Goal: Task Accomplishment & Management: Complete application form

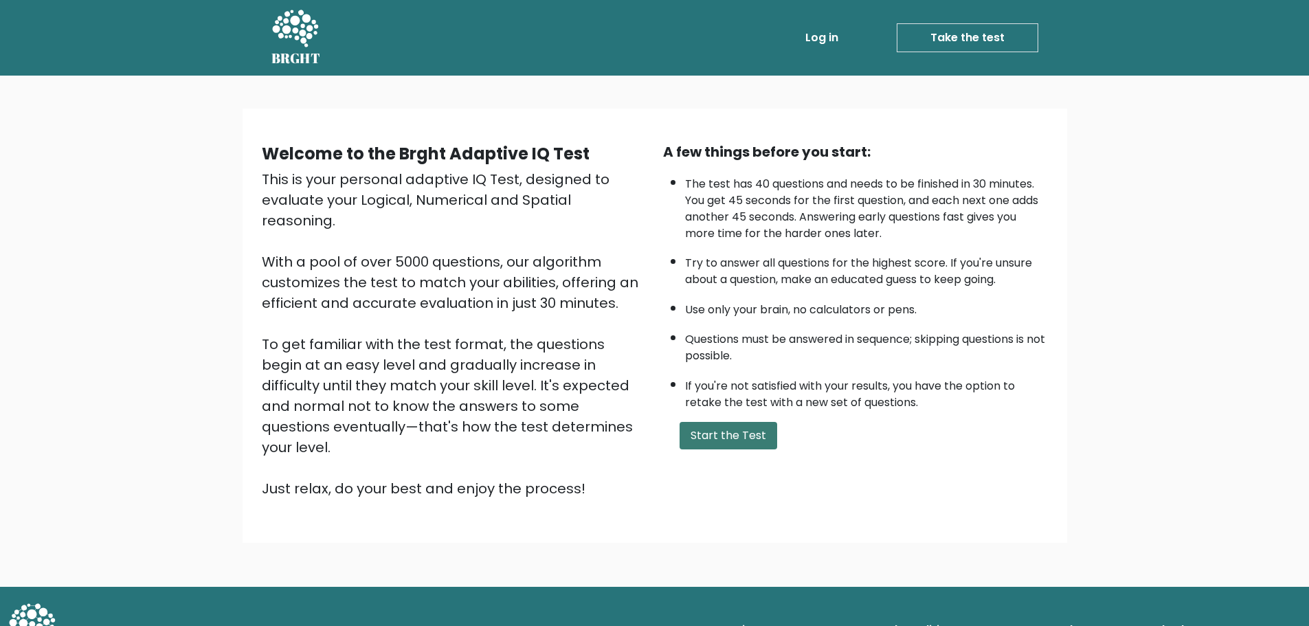
click at [748, 429] on button "Start the Test" at bounding box center [729, 435] width 98 height 27
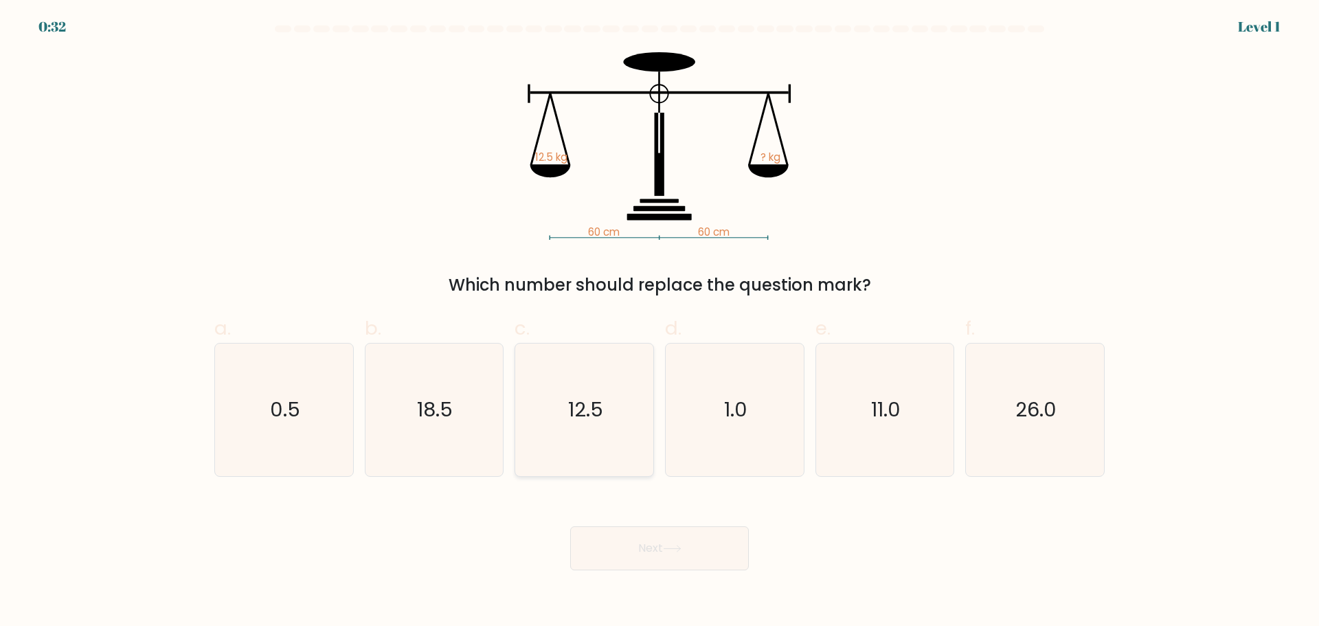
click at [601, 392] on icon "12.5" at bounding box center [584, 410] width 133 height 133
click at [660, 322] on input "c. 12.5" at bounding box center [660, 317] width 1 height 9
radio input "true"
click at [658, 541] on button "Next" at bounding box center [659, 548] width 179 height 44
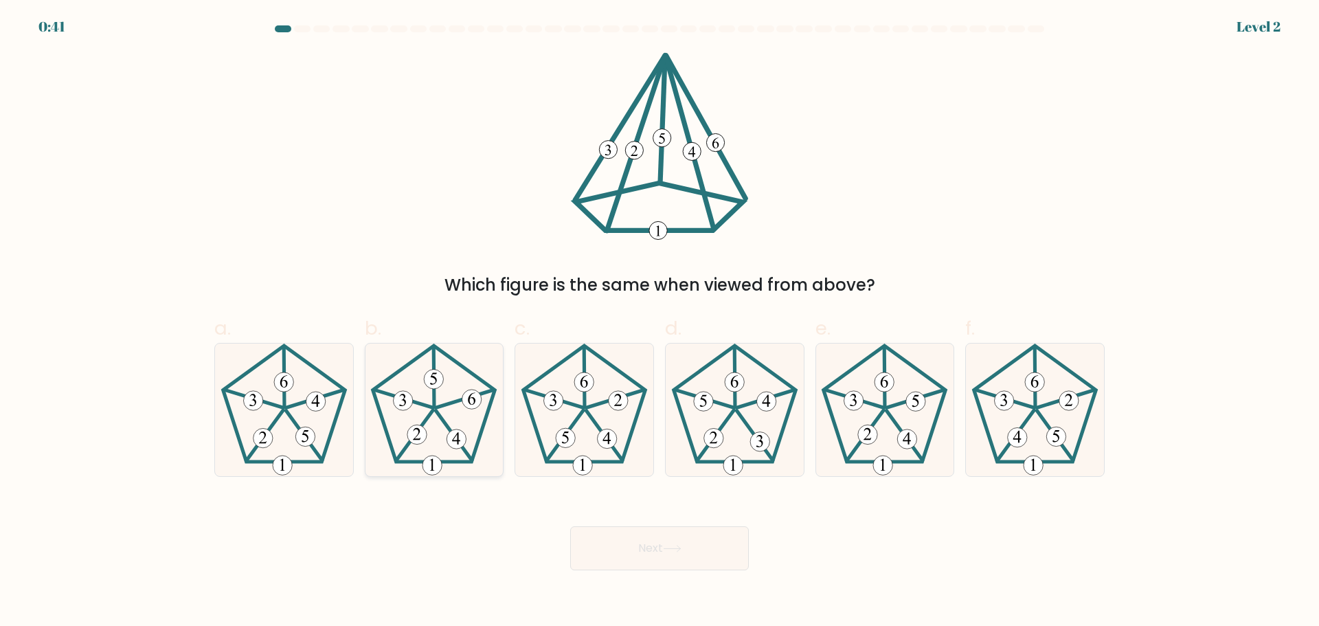
click at [444, 425] on icon at bounding box center [434, 410] width 133 height 133
click at [660, 322] on input "b." at bounding box center [660, 317] width 1 height 9
radio input "true"
click at [722, 555] on button "Next" at bounding box center [659, 548] width 179 height 44
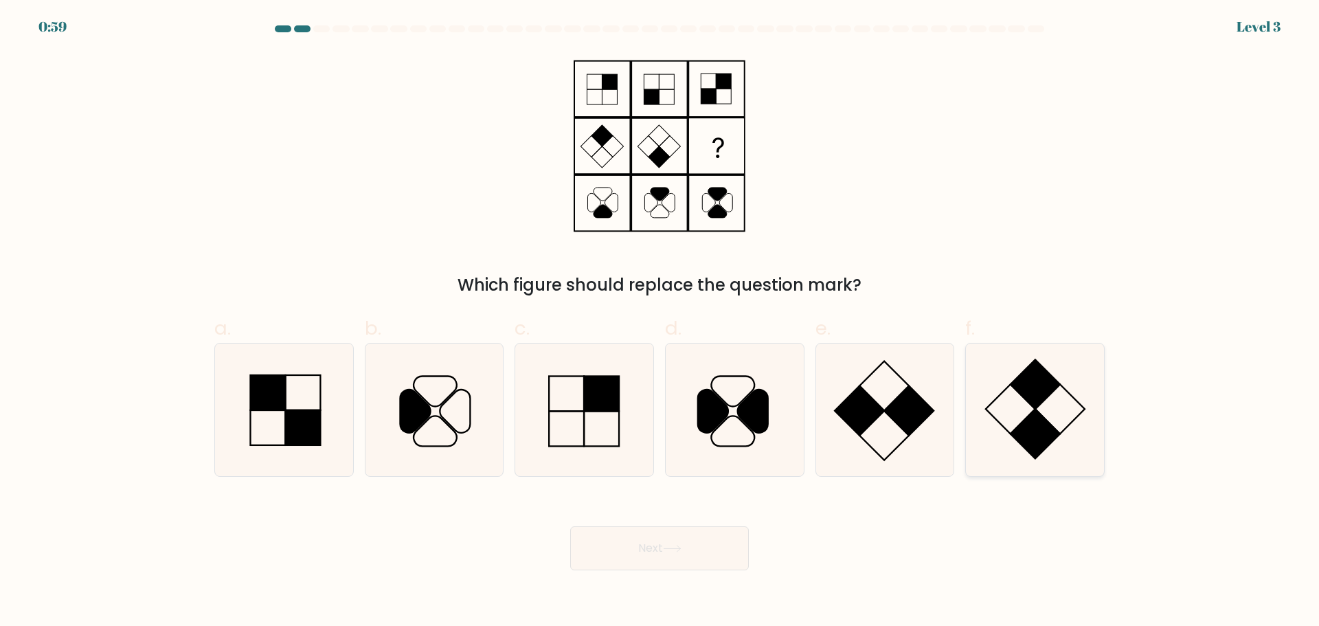
click at [1016, 401] on icon at bounding box center [1035, 410] width 133 height 133
click at [660, 322] on input "f." at bounding box center [660, 317] width 1 height 9
radio input "true"
click at [719, 533] on button "Next" at bounding box center [659, 548] width 179 height 44
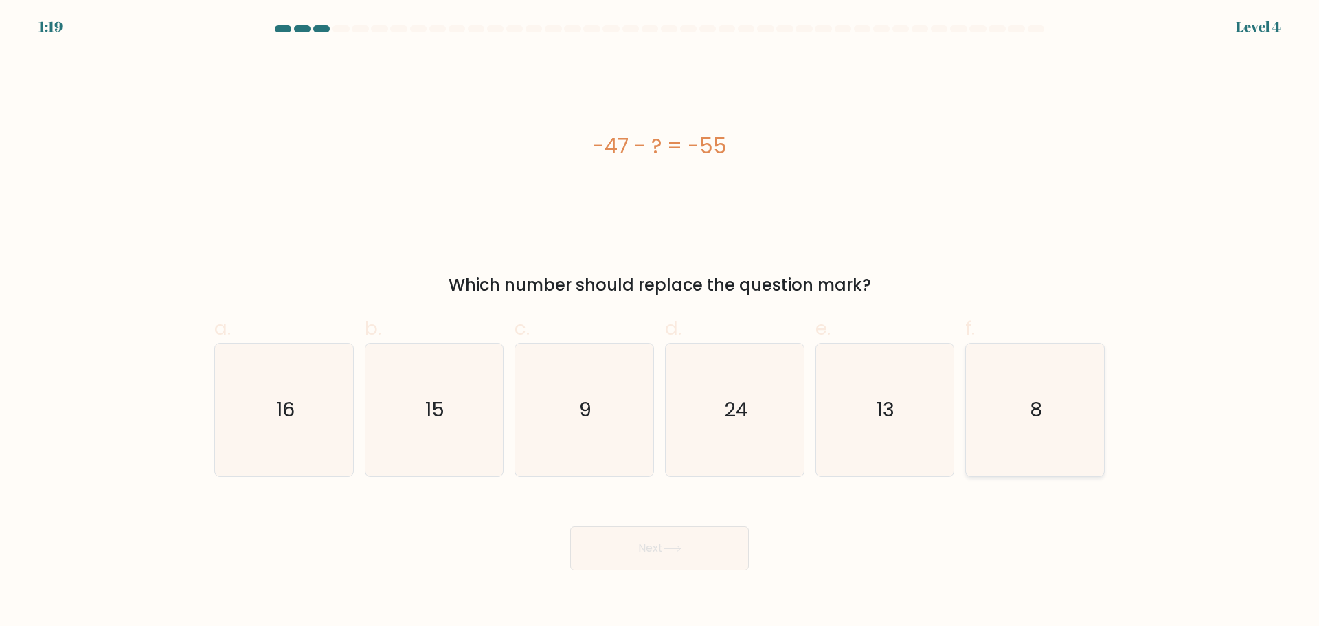
click at [1009, 390] on icon "8" at bounding box center [1035, 410] width 133 height 133
click at [660, 322] on input "f. 8" at bounding box center [660, 317] width 1 height 9
radio input "true"
click at [723, 536] on button "Next" at bounding box center [659, 548] width 179 height 44
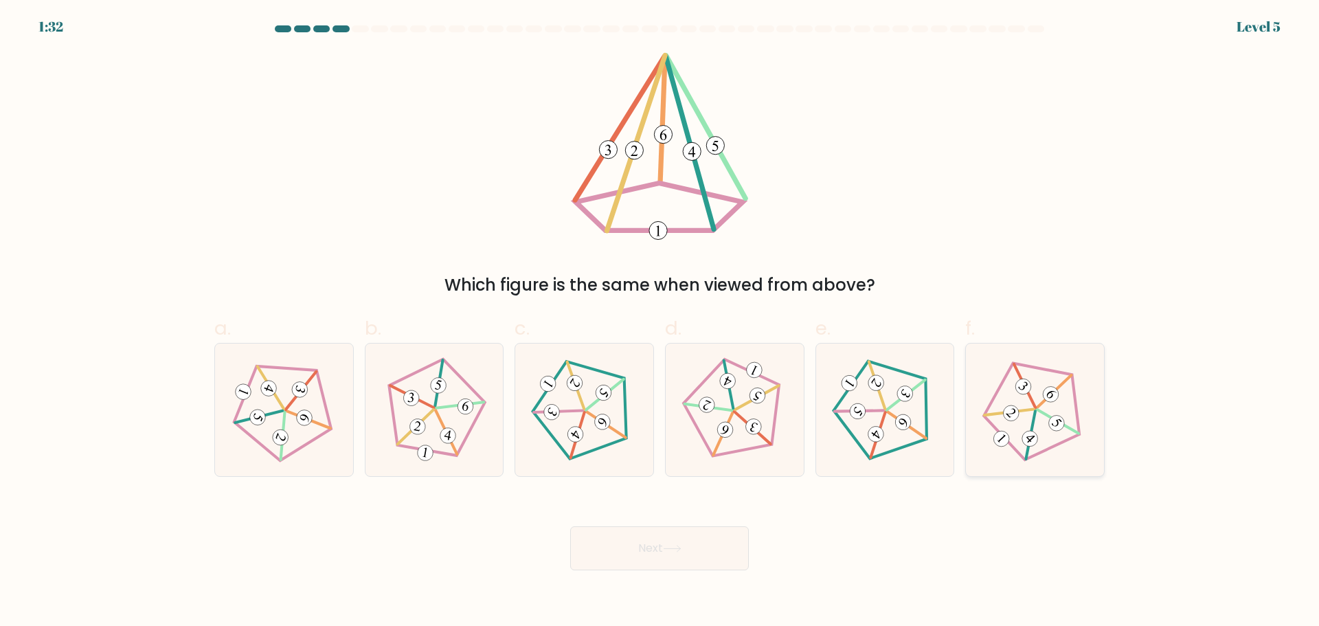
click at [1042, 372] on icon at bounding box center [1035, 410] width 106 height 106
click at [660, 322] on input "f." at bounding box center [660, 317] width 1 height 9
radio input "true"
click at [689, 538] on button "Next" at bounding box center [659, 548] width 179 height 44
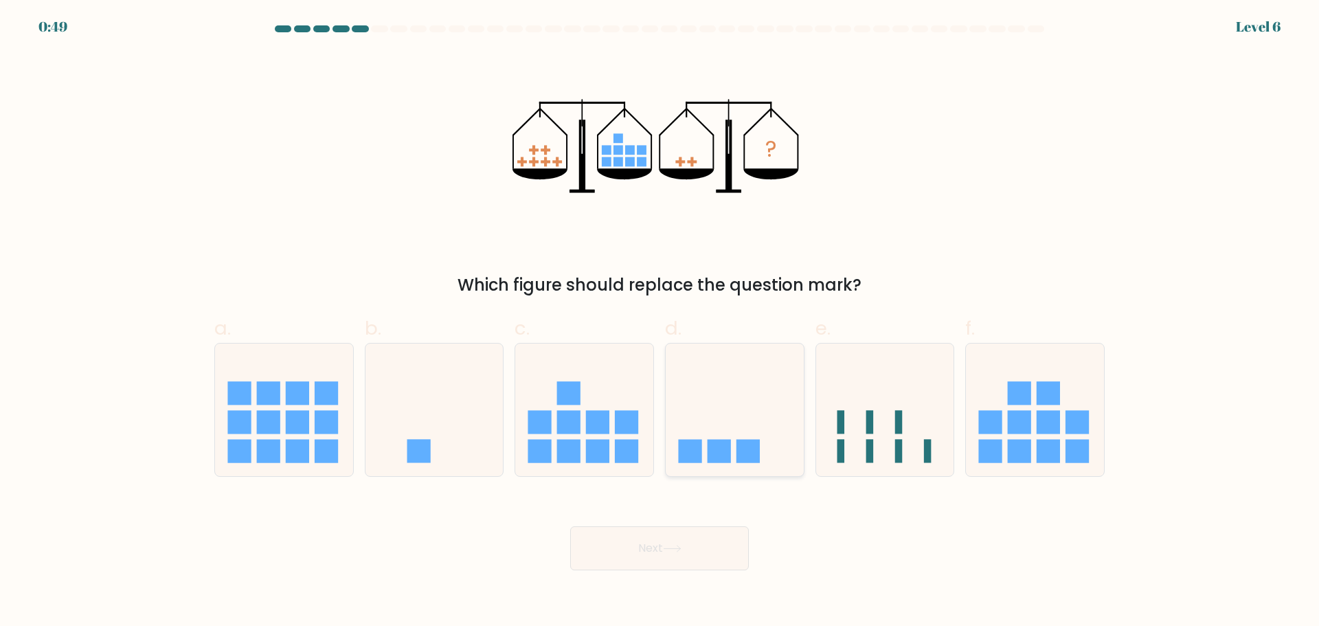
click at [697, 405] on icon at bounding box center [735, 410] width 138 height 114
click at [660, 322] on input "d." at bounding box center [660, 317] width 1 height 9
radio input "true"
click at [693, 533] on button "Next" at bounding box center [659, 548] width 179 height 44
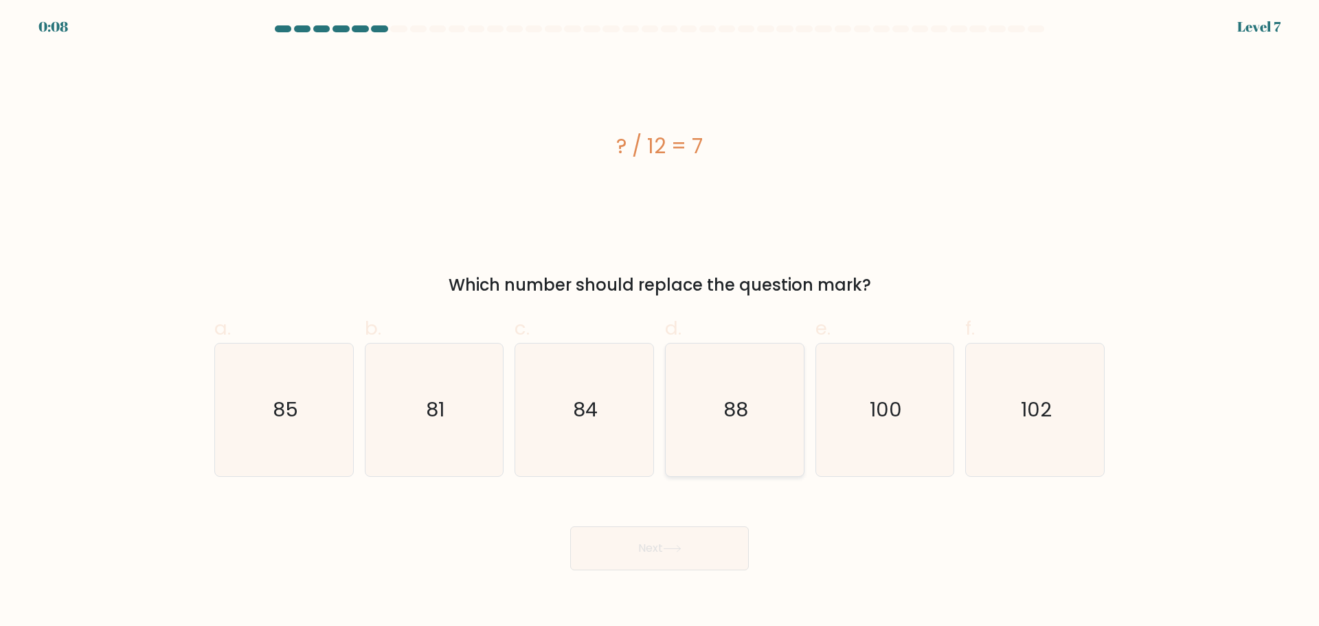
click at [785, 397] on icon "88" at bounding box center [735, 410] width 133 height 133
click at [660, 322] on input "d. 88" at bounding box center [660, 317] width 1 height 9
radio input "true"
click at [728, 550] on button "Next" at bounding box center [659, 548] width 179 height 44
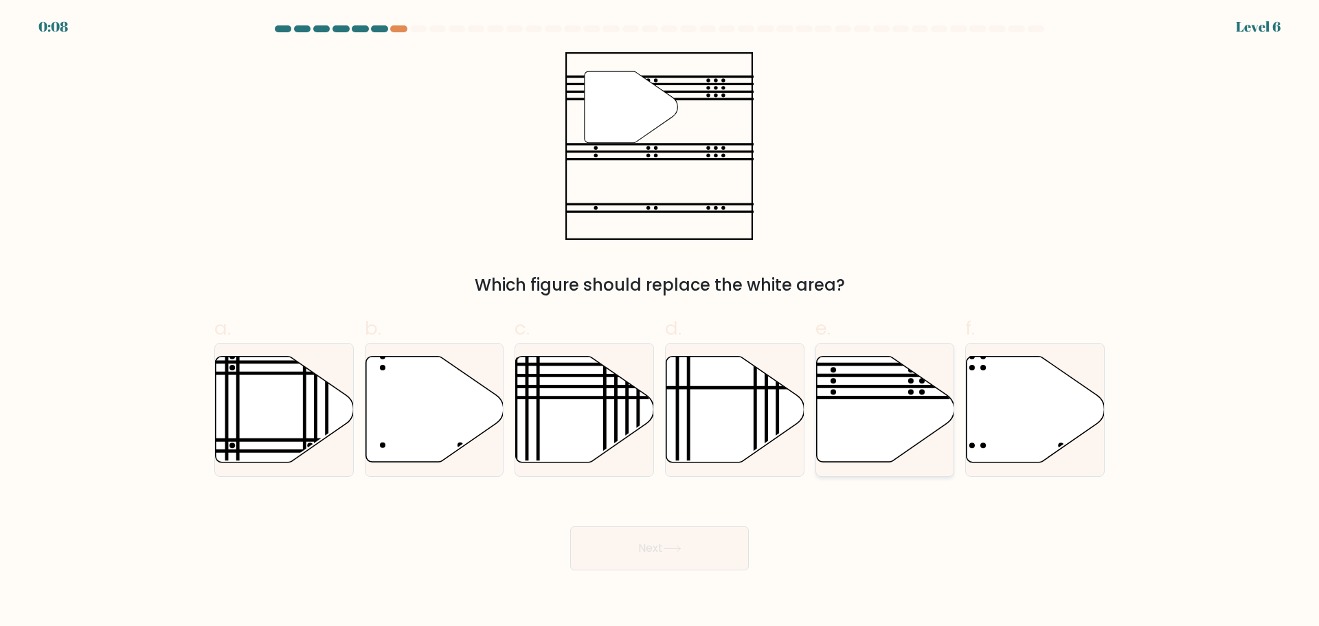
click at [845, 397] on line at bounding box center [929, 397] width 278 height 0
click at [660, 322] on input "e." at bounding box center [660, 317] width 1 height 9
radio input "true"
click at [719, 552] on button "Next" at bounding box center [659, 548] width 179 height 44
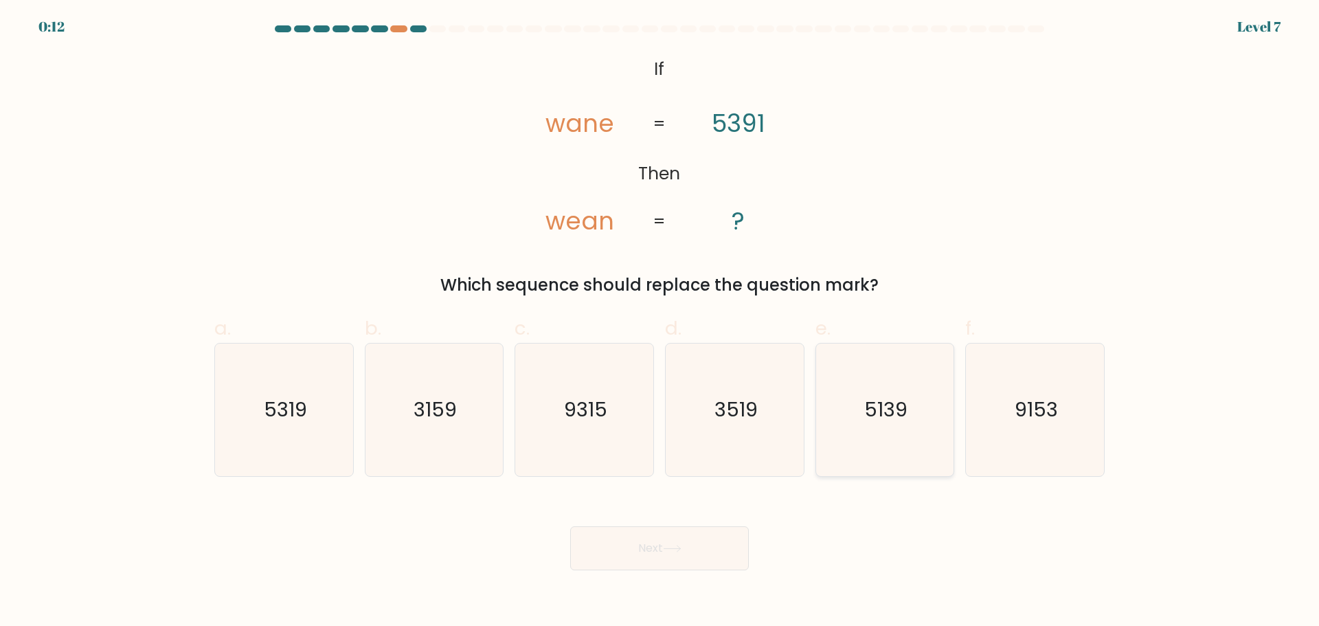
click at [876, 401] on text "5139" at bounding box center [885, 409] width 43 height 27
click at [660, 322] on input "e. 5139" at bounding box center [660, 317] width 1 height 9
radio input "true"
click at [702, 541] on button "Next" at bounding box center [659, 548] width 179 height 44
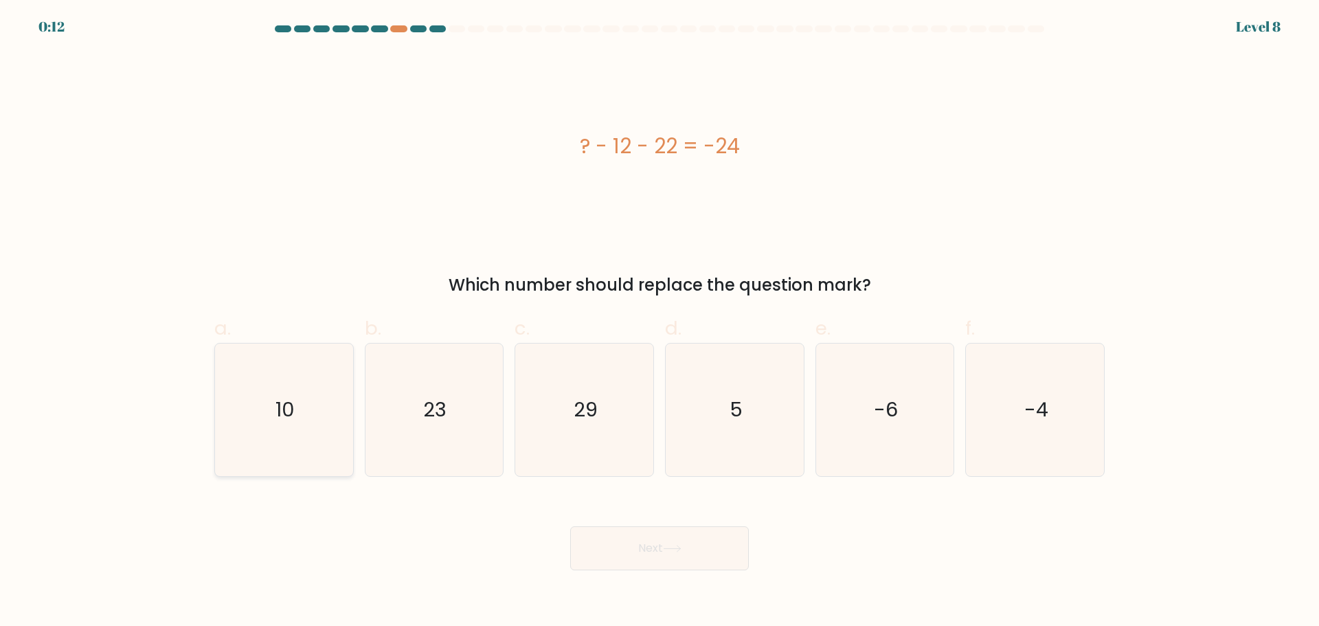
click at [331, 384] on icon "10" at bounding box center [284, 410] width 133 height 133
click at [660, 322] on input "a. 10" at bounding box center [660, 317] width 1 height 9
radio input "true"
click at [640, 540] on button "Next" at bounding box center [659, 548] width 179 height 44
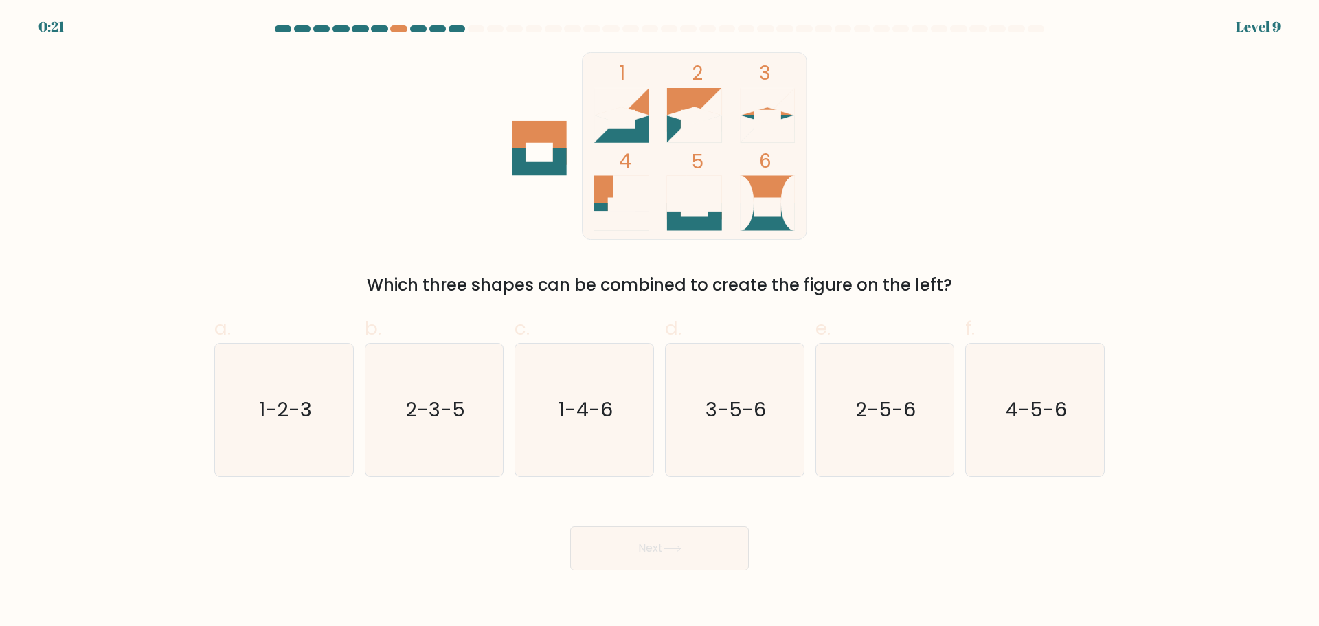
click at [684, 170] on rect at bounding box center [695, 145] width 225 height 187
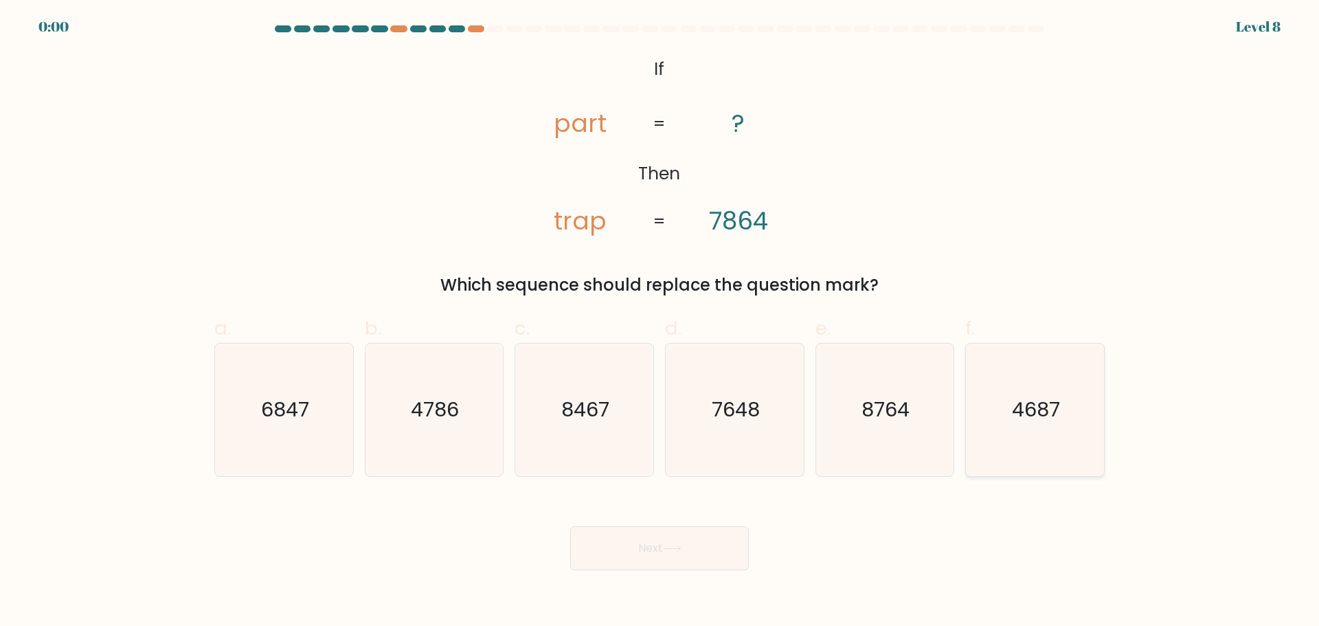
click at [1011, 411] on icon "4687" at bounding box center [1035, 410] width 133 height 133
click at [660, 322] on input "f. 4687" at bounding box center [660, 317] width 1 height 9
radio input "true"
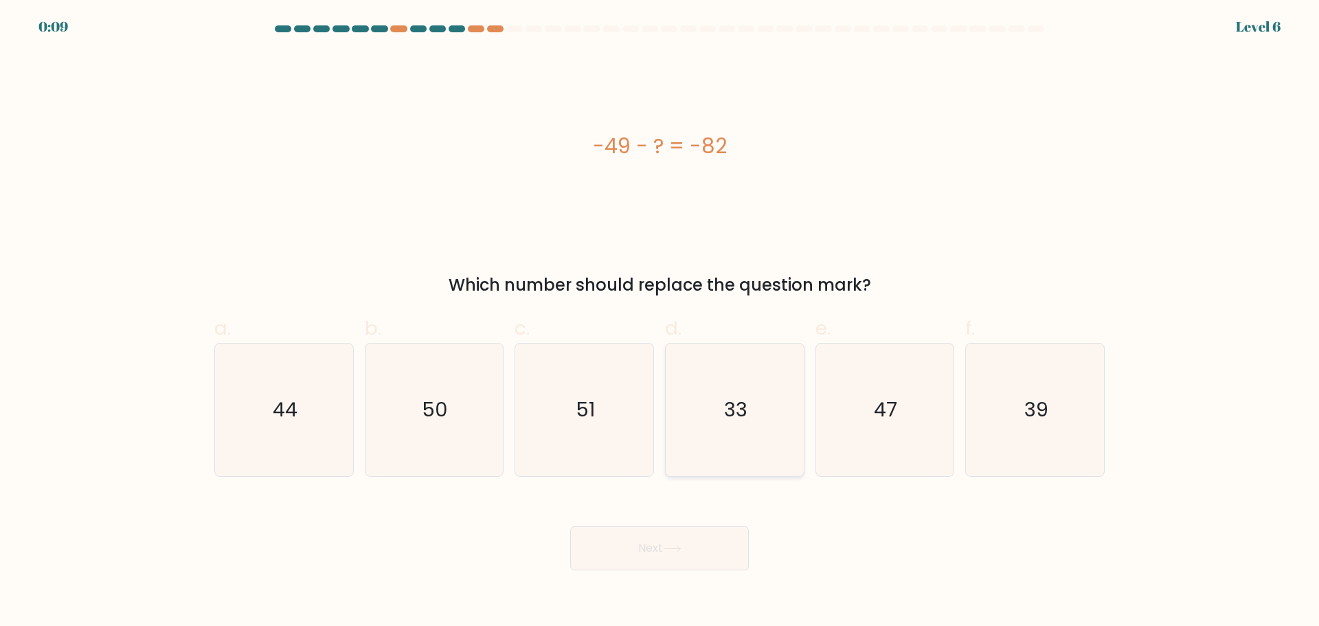
click at [719, 396] on icon "33" at bounding box center [735, 410] width 133 height 133
click at [660, 322] on input "d. 33" at bounding box center [660, 317] width 1 height 9
radio input "true"
click at [702, 539] on button "Next" at bounding box center [659, 548] width 179 height 44
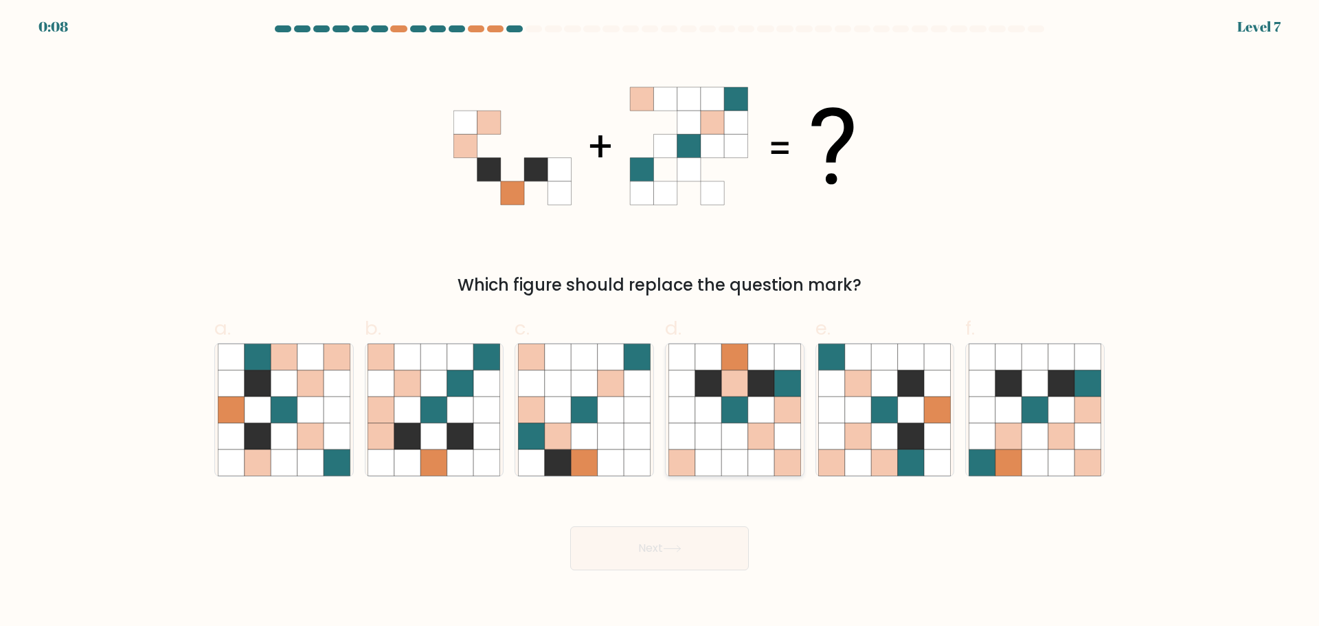
click at [768, 395] on icon at bounding box center [761, 383] width 26 height 26
click at [660, 322] on input "d." at bounding box center [660, 317] width 1 height 9
radio input "true"
click at [309, 400] on icon at bounding box center [311, 409] width 26 height 26
click at [660, 322] on input "a." at bounding box center [660, 317] width 1 height 9
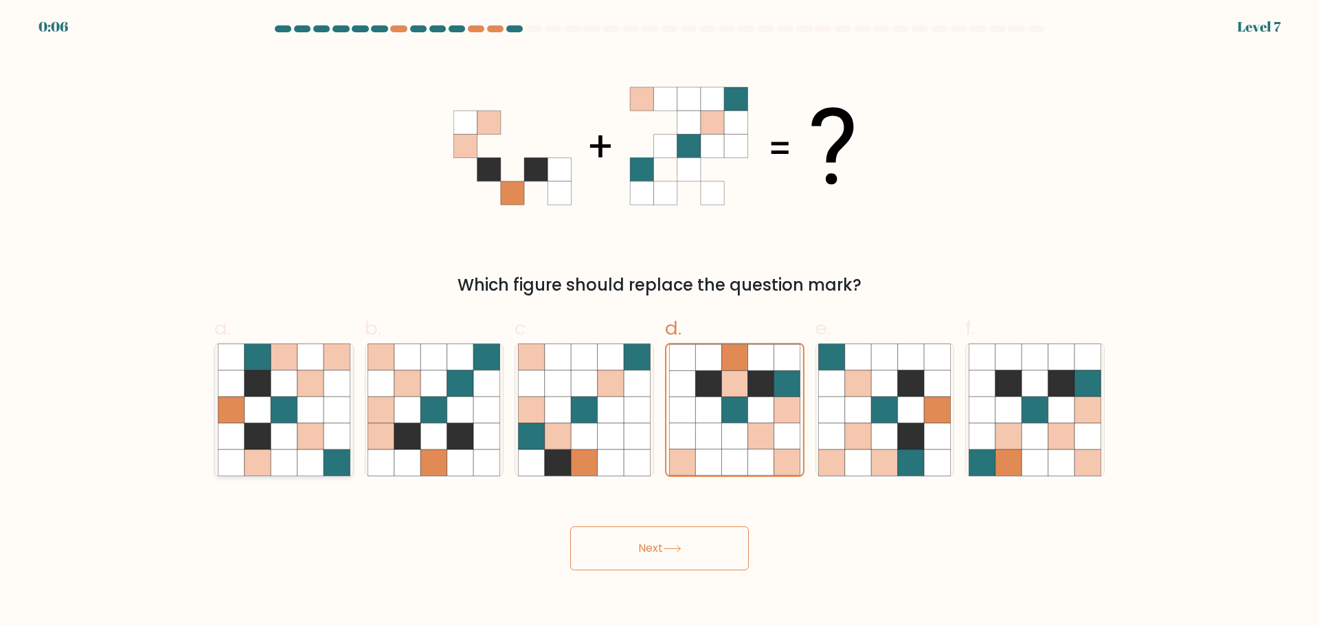
radio input "true"
click at [625, 542] on button "Next" at bounding box center [659, 548] width 179 height 44
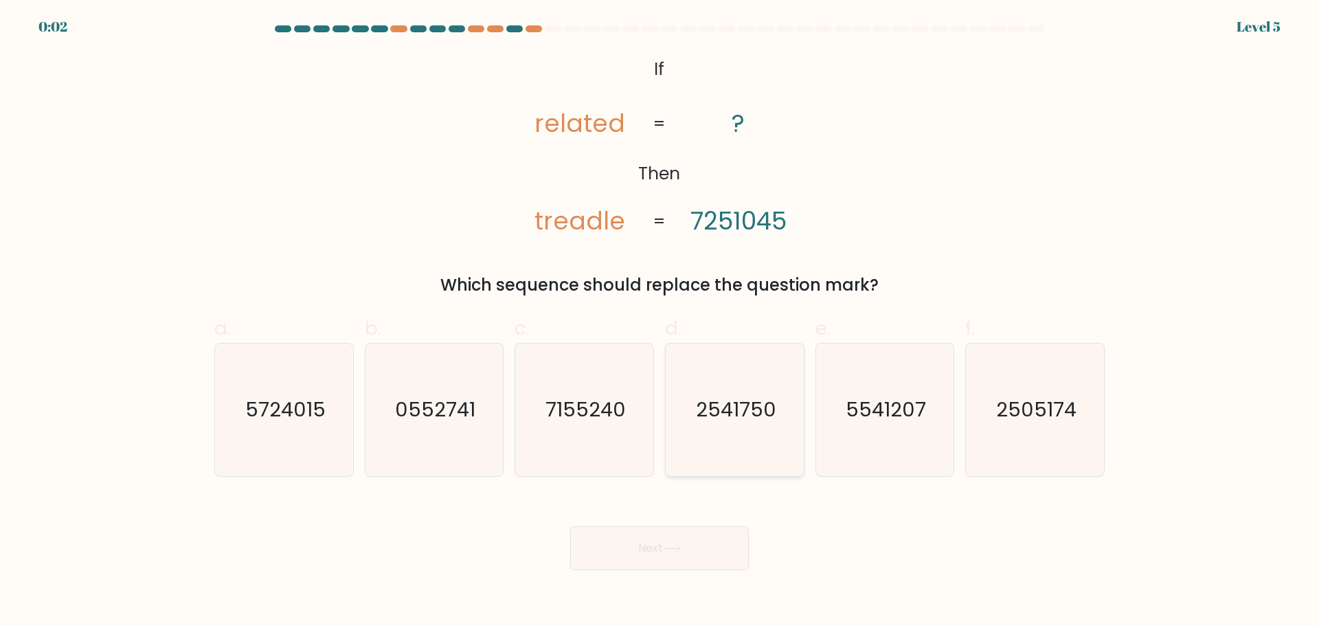
click at [763, 405] on text "2541750" at bounding box center [736, 409] width 80 height 27
click at [660, 322] on input "d. 2541750" at bounding box center [660, 317] width 1 height 9
radio input "true"
click at [684, 539] on button "Next" at bounding box center [659, 548] width 179 height 44
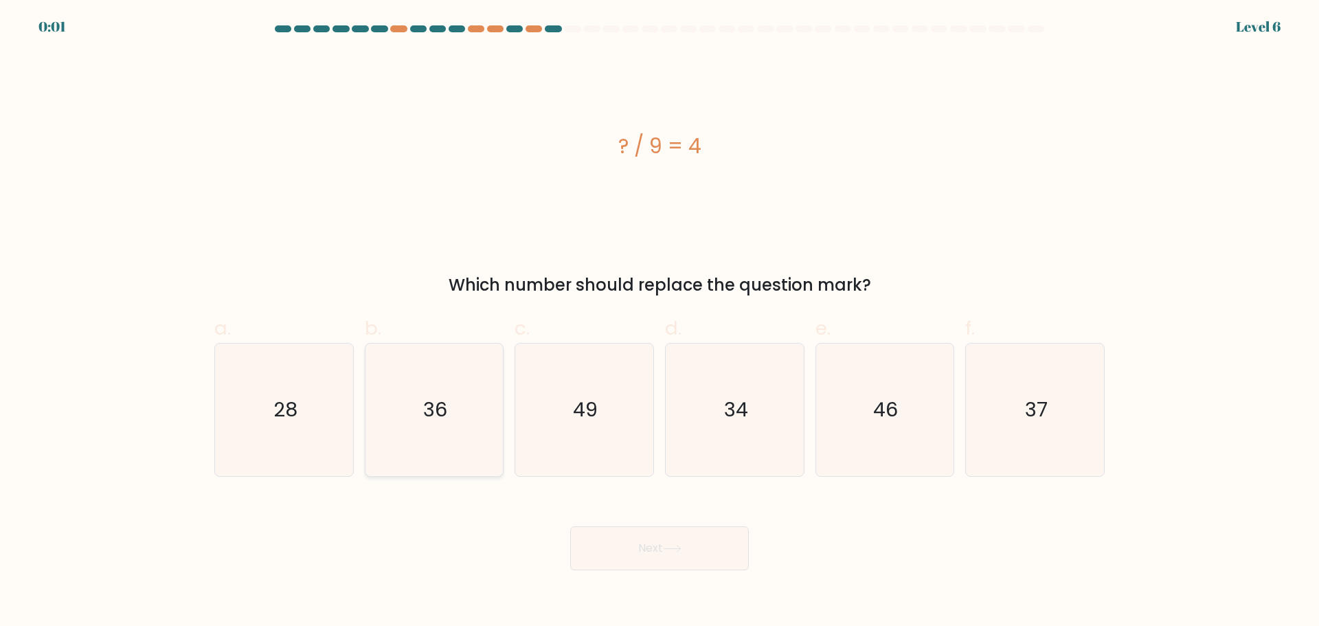
click at [457, 421] on icon "36" at bounding box center [434, 410] width 133 height 133
click at [660, 322] on input "b. 36" at bounding box center [660, 317] width 1 height 9
radio input "true"
click at [659, 542] on button "Next" at bounding box center [659, 548] width 179 height 44
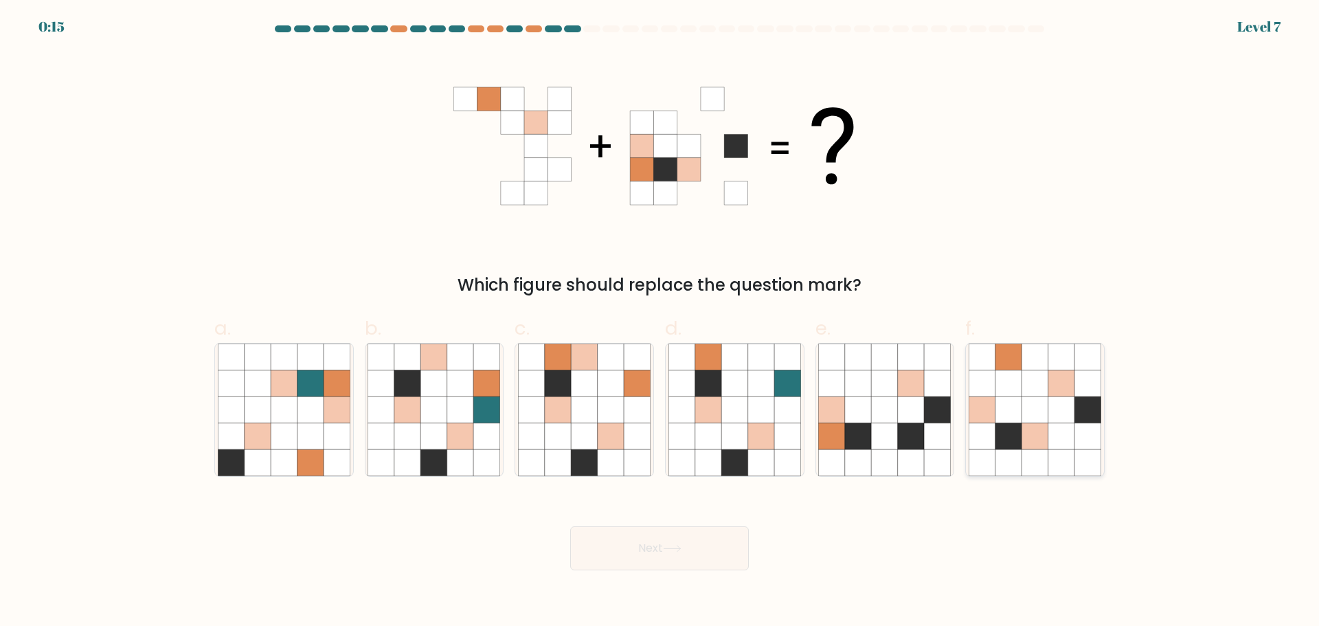
click at [1008, 365] on icon at bounding box center [1009, 357] width 26 height 26
click at [660, 322] on input "f." at bounding box center [660, 317] width 1 height 9
radio input "true"
click at [717, 556] on button "Next" at bounding box center [659, 548] width 179 height 44
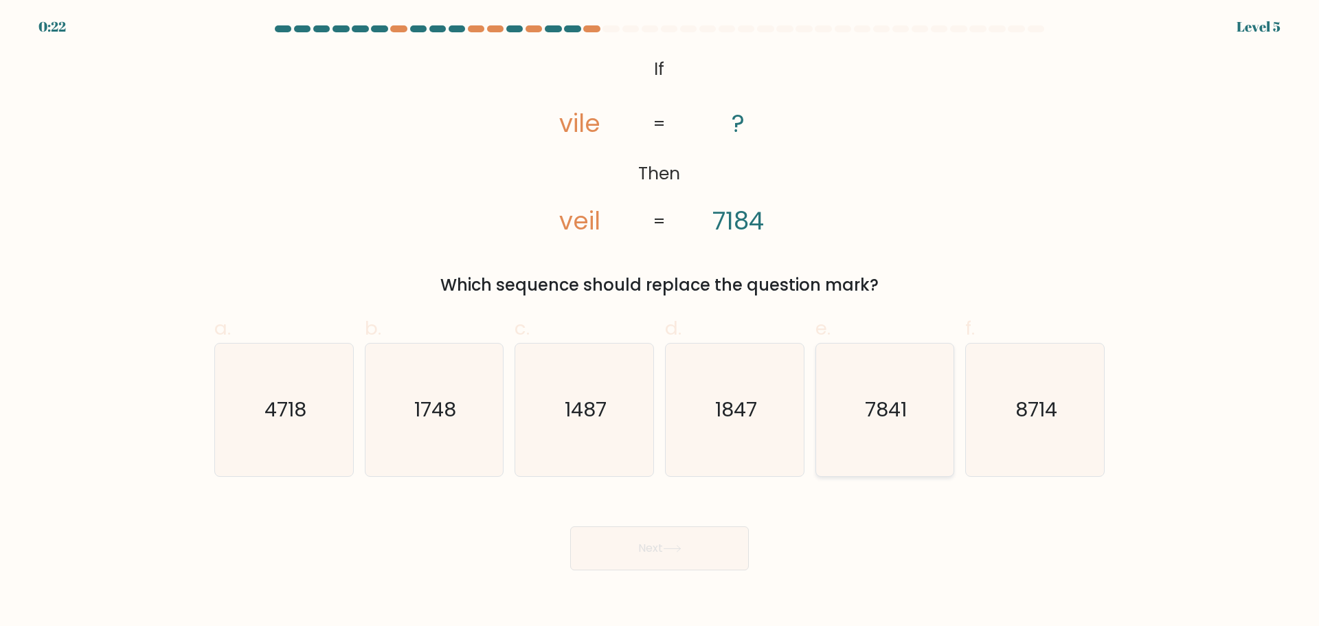
click at [877, 406] on text "7841" at bounding box center [886, 409] width 42 height 27
click at [660, 322] on input "e. 7841" at bounding box center [660, 317] width 1 height 9
radio input "true"
click at [704, 537] on button "Next" at bounding box center [659, 548] width 179 height 44
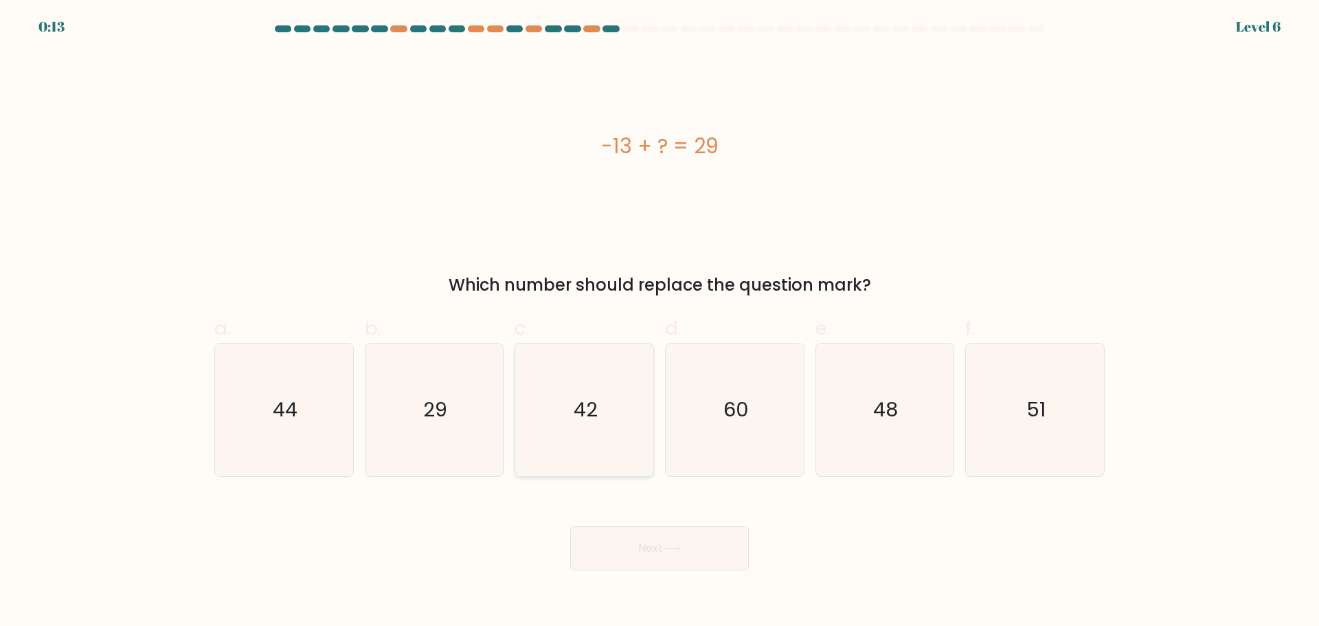
click at [620, 391] on icon "42" at bounding box center [584, 410] width 133 height 133
click at [660, 322] on input "c. 42" at bounding box center [660, 317] width 1 height 9
radio input "true"
click at [671, 548] on icon at bounding box center [672, 549] width 16 height 6
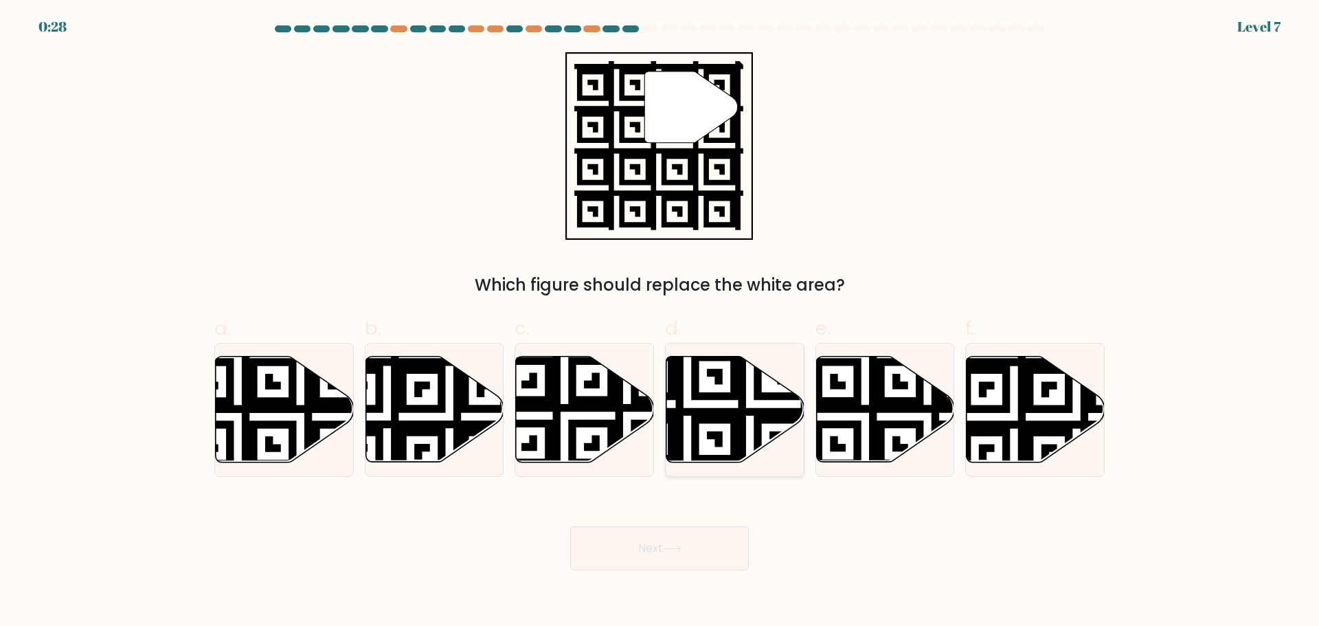
click at [725, 391] on icon at bounding box center [736, 409] width 138 height 106
click at [660, 322] on input "d." at bounding box center [660, 317] width 1 height 9
radio input "true"
click at [689, 540] on button "Next" at bounding box center [659, 548] width 179 height 44
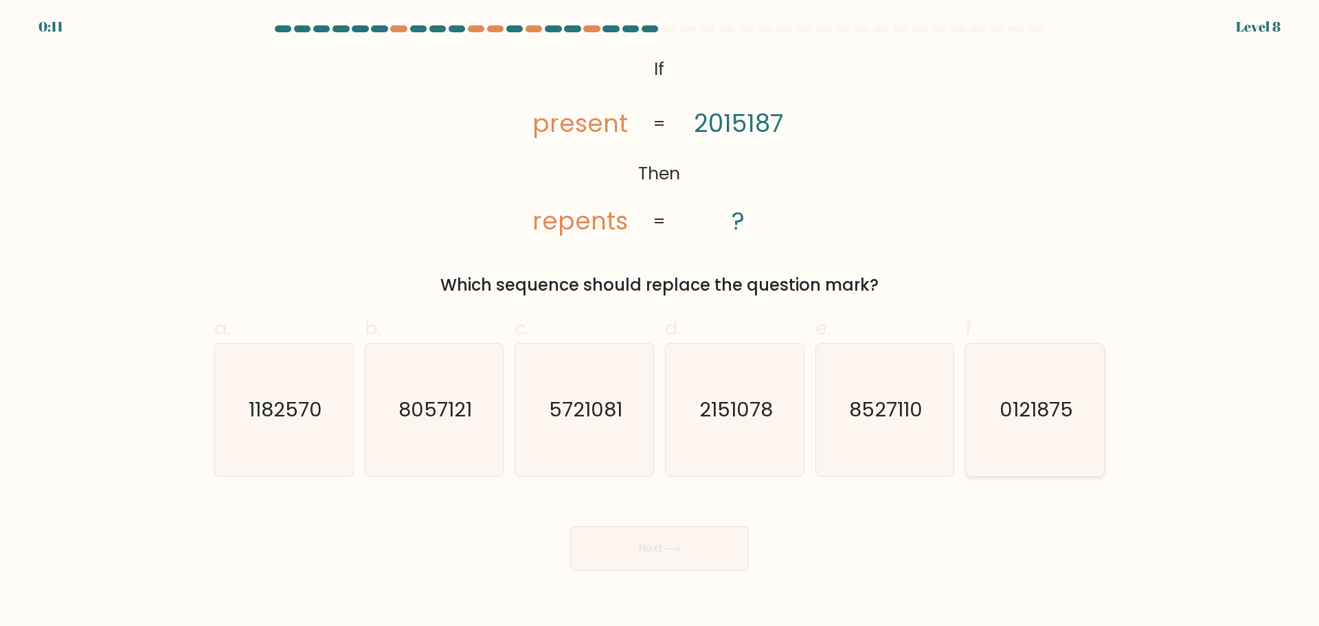
click at [1055, 396] on text "0121875" at bounding box center [1037, 409] width 74 height 27
click at [660, 322] on input "f. 0121875" at bounding box center [660, 317] width 1 height 9
radio input "true"
click at [719, 542] on button "Next" at bounding box center [659, 548] width 179 height 44
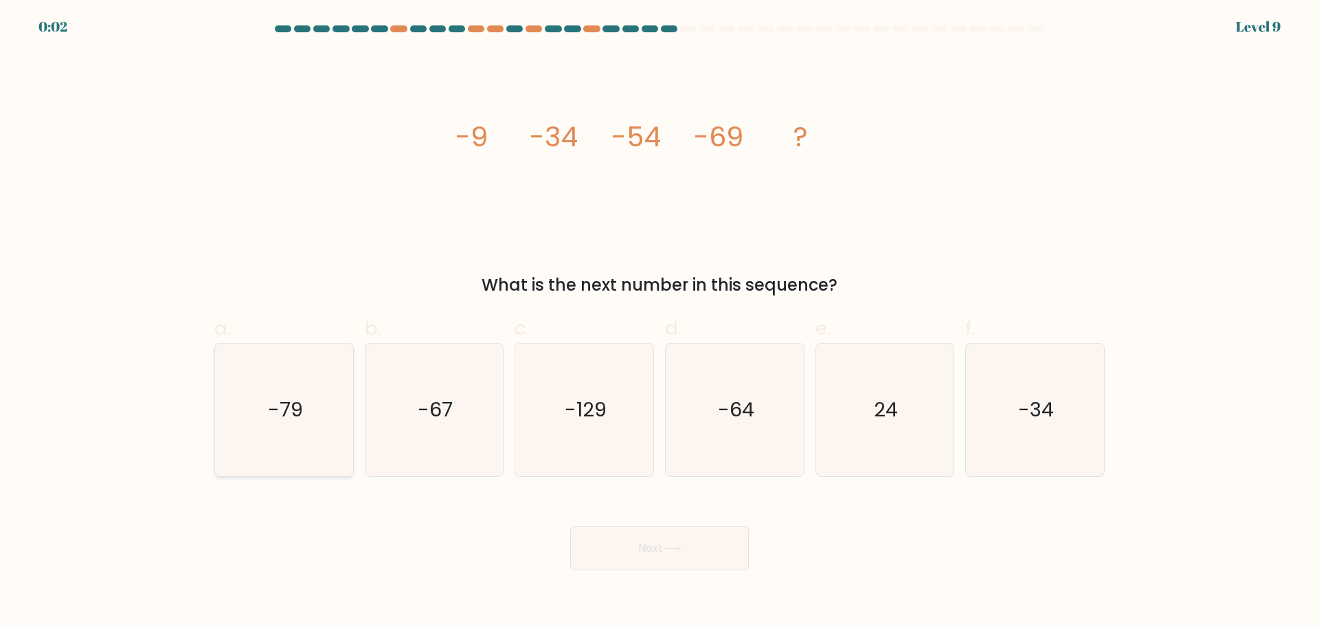
click at [299, 432] on icon "-79" at bounding box center [284, 410] width 133 height 133
click at [660, 322] on input "a. -79" at bounding box center [660, 317] width 1 height 9
radio input "true"
click at [629, 544] on button "Next" at bounding box center [659, 548] width 179 height 44
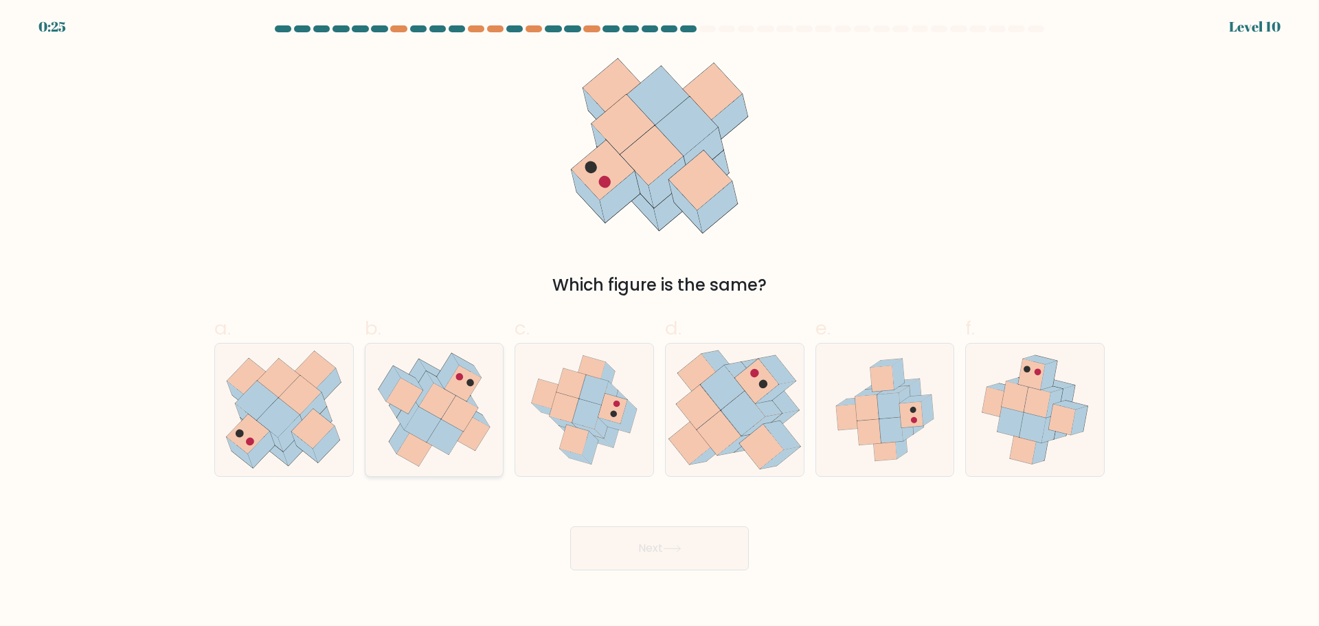
click at [451, 416] on icon at bounding box center [459, 414] width 36 height 36
click at [660, 322] on input "b." at bounding box center [660, 317] width 1 height 9
radio input "true"
click at [619, 539] on button "Next" at bounding box center [659, 548] width 179 height 44
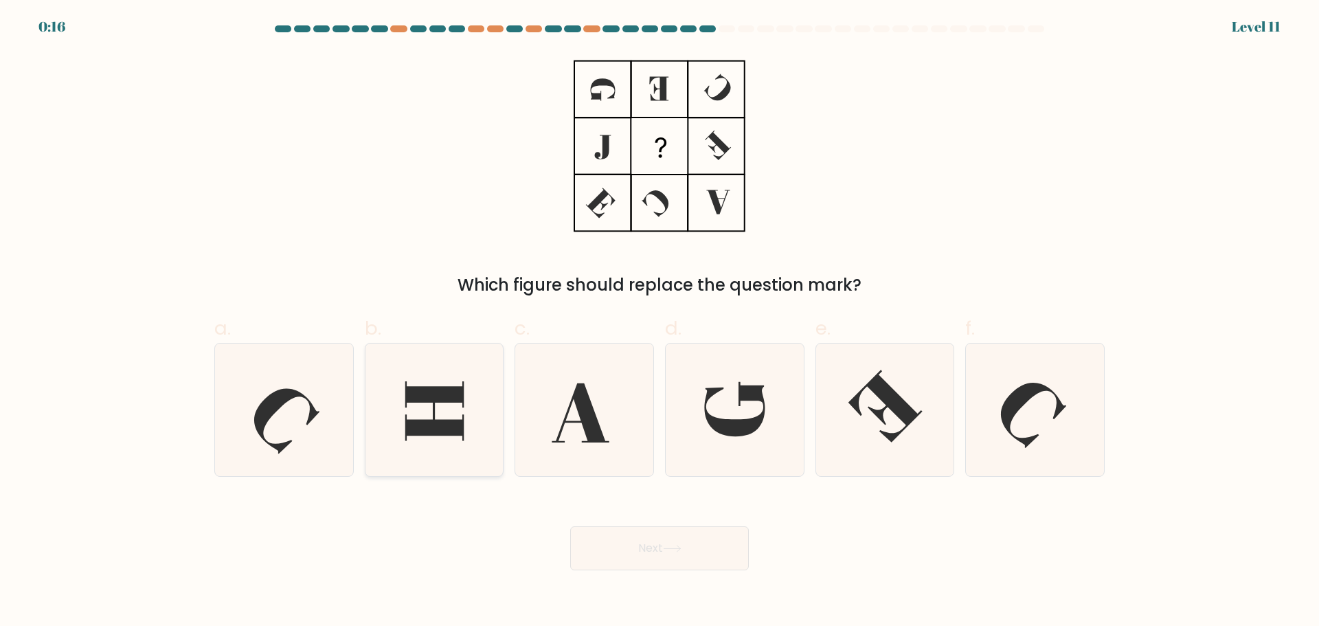
click at [482, 385] on icon at bounding box center [434, 410] width 133 height 133
click at [660, 322] on input "b." at bounding box center [660, 317] width 1 height 9
radio input "true"
click at [671, 545] on icon at bounding box center [672, 549] width 19 height 8
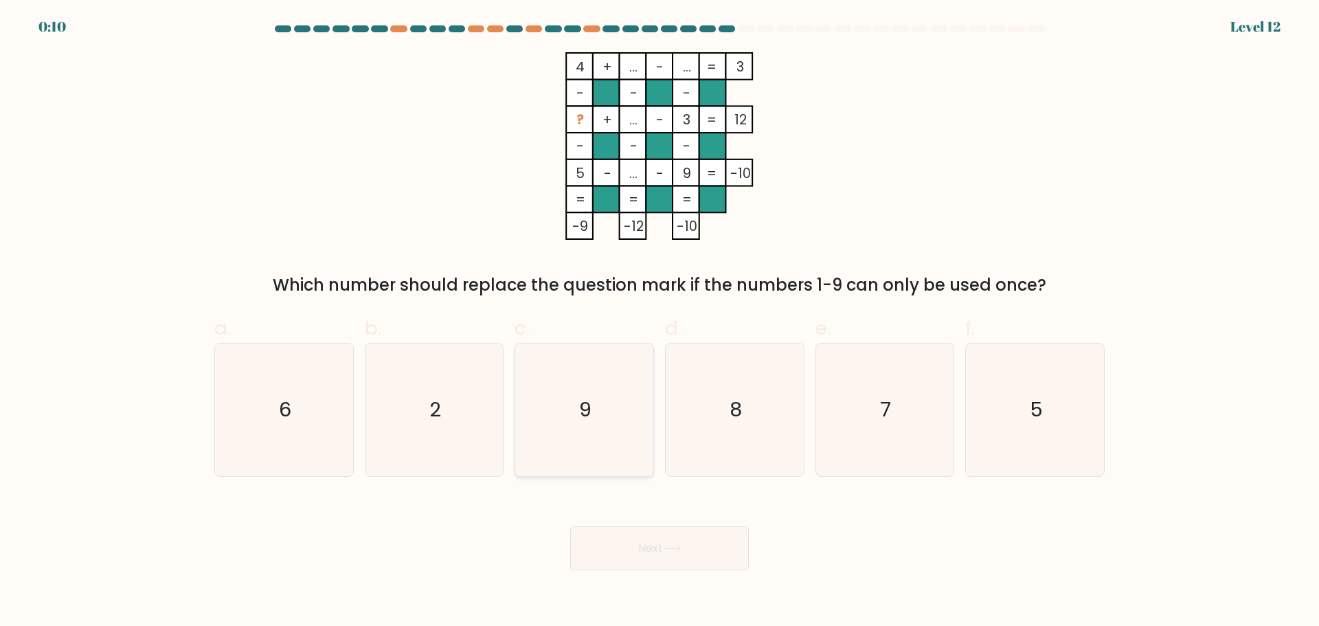
click at [622, 423] on icon "9" at bounding box center [584, 410] width 133 height 133
click at [660, 322] on input "c. 9" at bounding box center [660, 317] width 1 height 9
radio input "true"
click at [649, 533] on button "Next" at bounding box center [659, 548] width 179 height 44
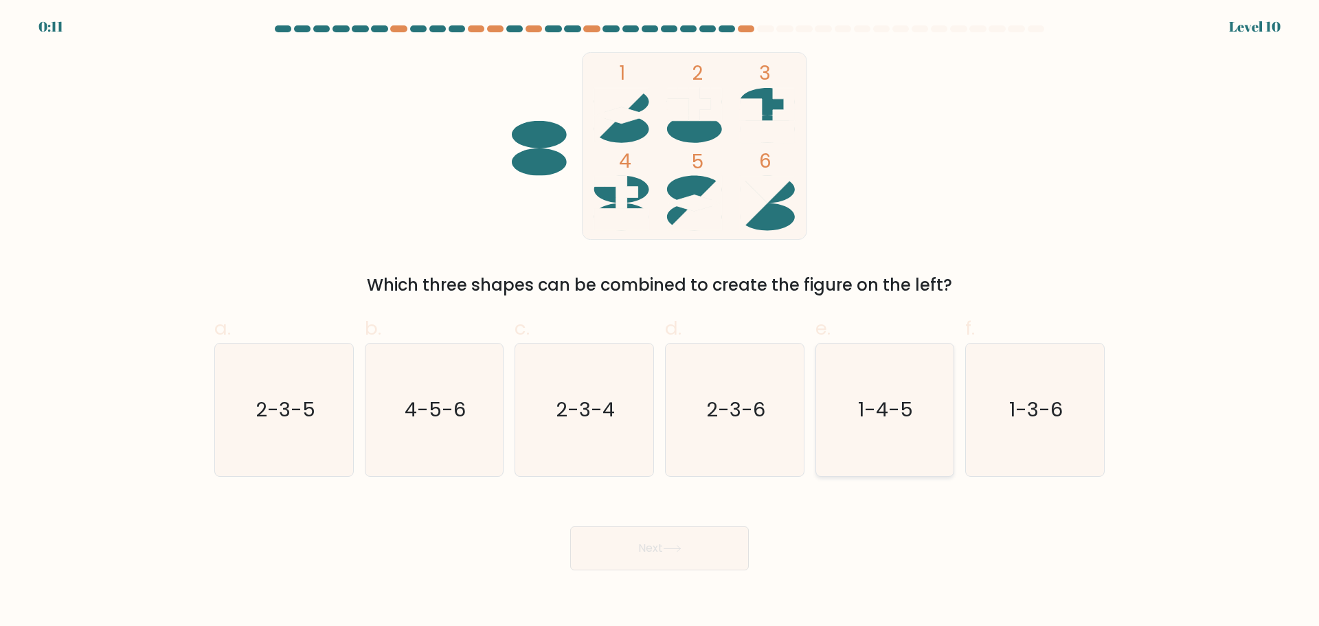
click at [915, 378] on icon "1-4-5" at bounding box center [884, 410] width 133 height 133
click at [660, 322] on input "e. 1-4-5" at bounding box center [660, 317] width 1 height 9
radio input "true"
click at [725, 542] on button "Next" at bounding box center [659, 548] width 179 height 44
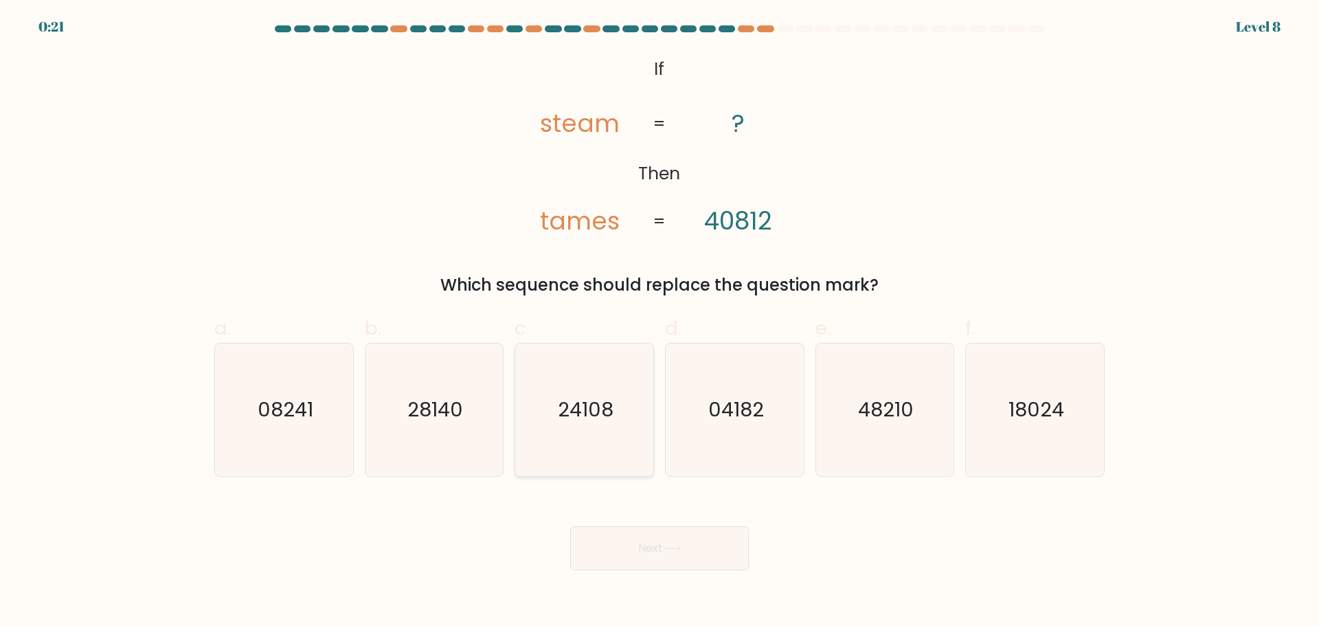
click at [599, 399] on text "24108" at bounding box center [586, 409] width 56 height 27
click at [660, 322] on input "c. 24108" at bounding box center [660, 317] width 1 height 9
radio input "true"
click at [653, 531] on button "Next" at bounding box center [659, 548] width 179 height 44
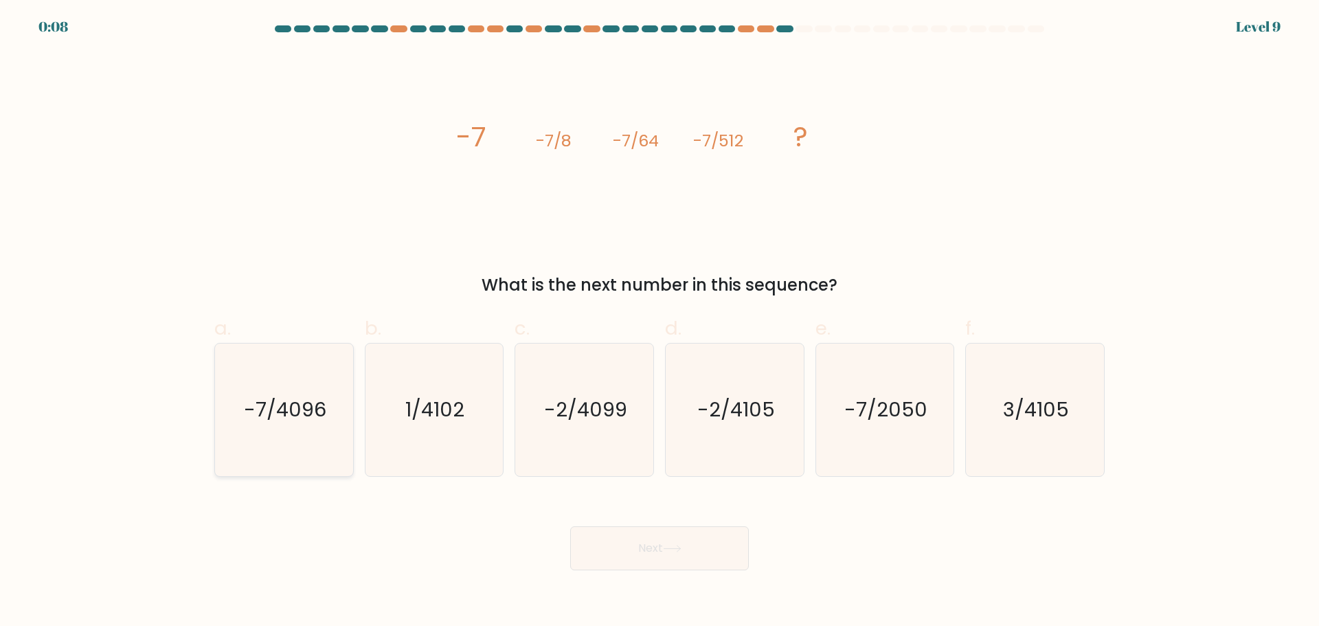
click at [314, 432] on icon "-7/4096" at bounding box center [284, 410] width 133 height 133
click at [660, 322] on input "a. -7/4096" at bounding box center [660, 317] width 1 height 9
radio input "true"
click at [605, 544] on button "Next" at bounding box center [659, 548] width 179 height 44
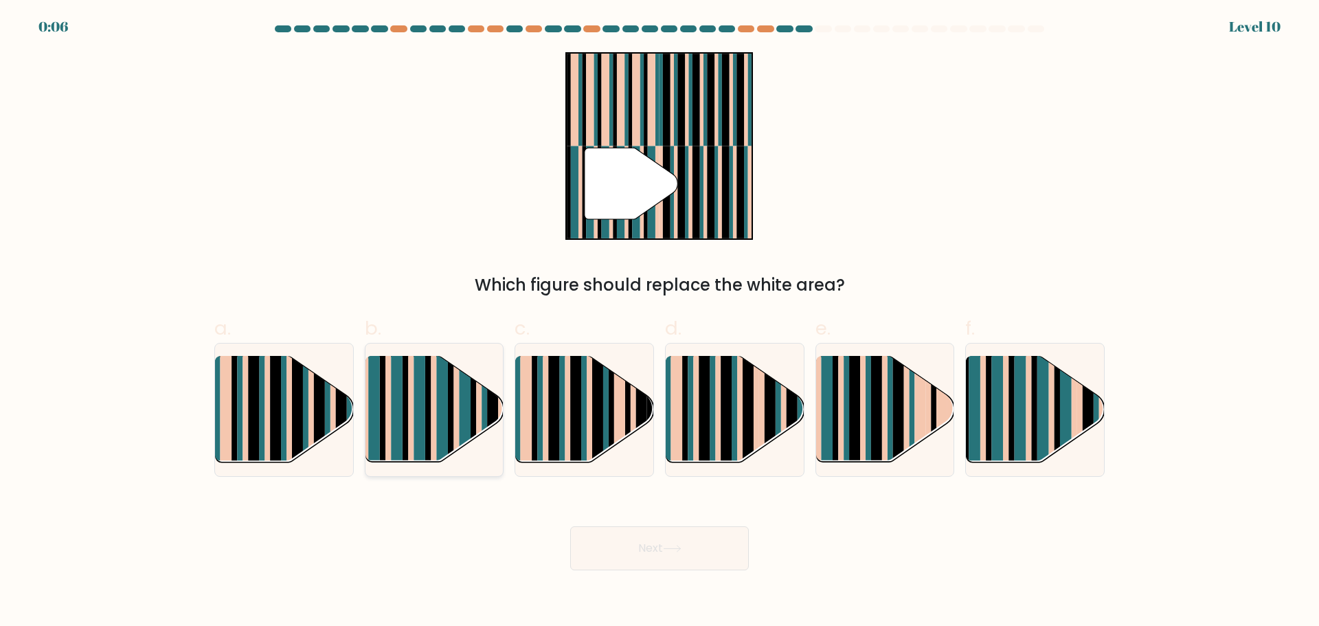
click at [436, 396] on rect at bounding box center [433, 421] width 5 height 137
click at [660, 322] on input "b." at bounding box center [660, 317] width 1 height 9
radio input "true"
click at [717, 570] on button "Next" at bounding box center [659, 548] width 179 height 44
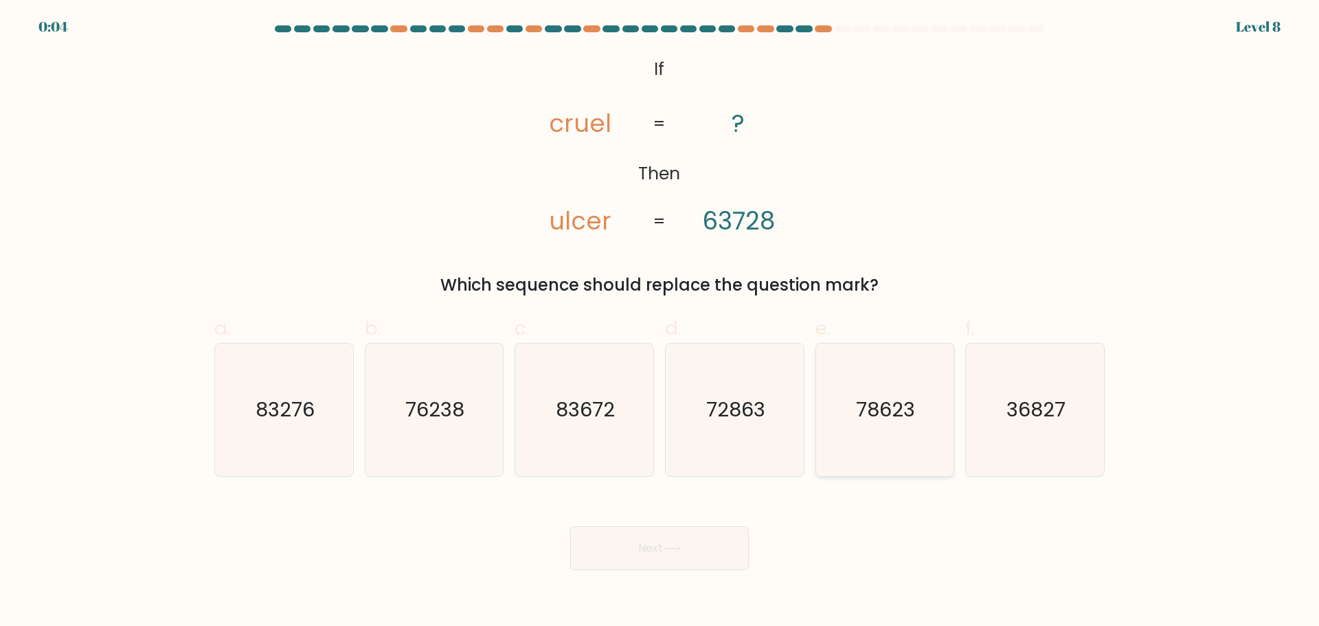
click at [886, 405] on text "78623" at bounding box center [886, 409] width 59 height 27
click at [660, 322] on input "e. 78623" at bounding box center [660, 317] width 1 height 9
radio input "true"
click at [640, 553] on button "Next" at bounding box center [659, 548] width 179 height 44
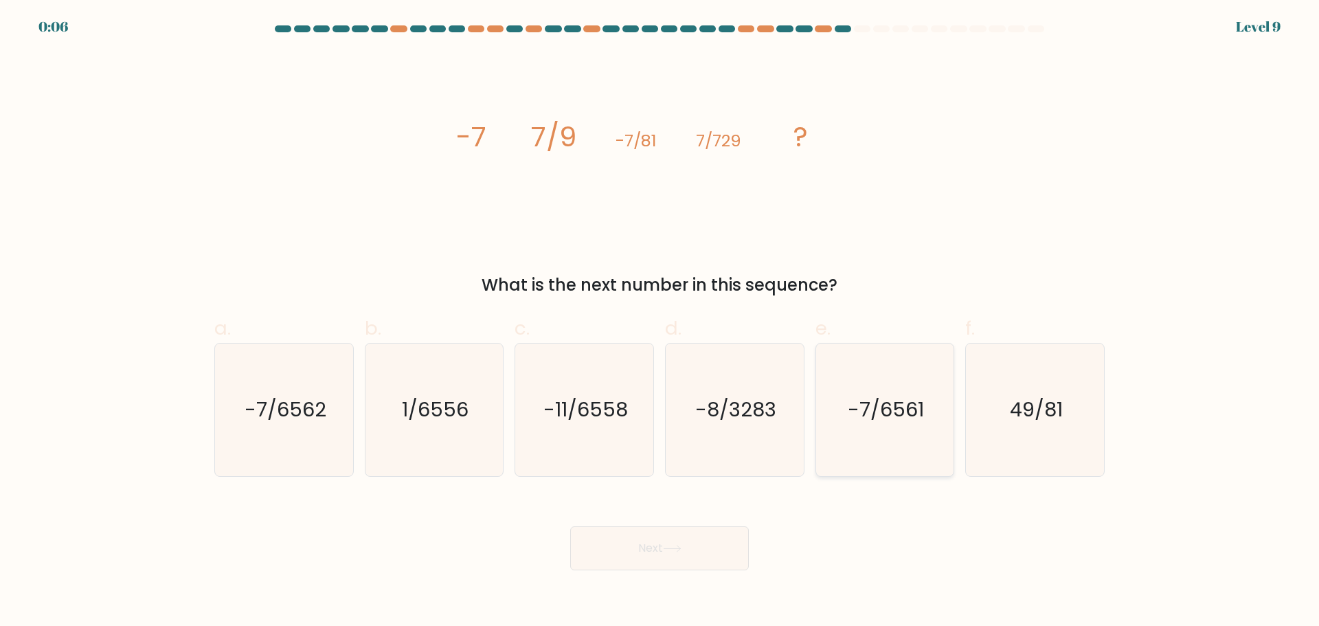
click at [858, 407] on text "-7/6561" at bounding box center [886, 409] width 76 height 27
click at [660, 322] on input "e. -7/6561" at bounding box center [660, 317] width 1 height 9
radio input "true"
click at [658, 537] on button "Next" at bounding box center [659, 548] width 179 height 44
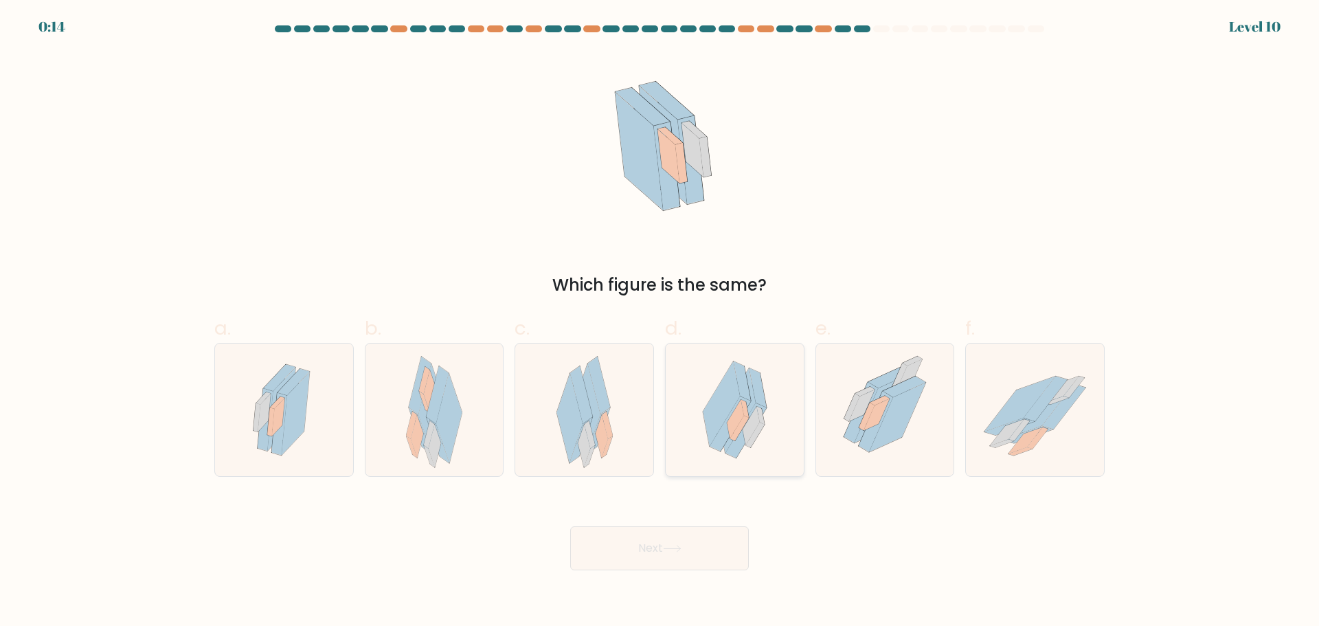
click at [787, 383] on div at bounding box center [734, 410] width 139 height 134
click at [660, 322] on input "d." at bounding box center [660, 317] width 1 height 9
radio input "true"
click at [711, 550] on button "Next" at bounding box center [659, 548] width 179 height 44
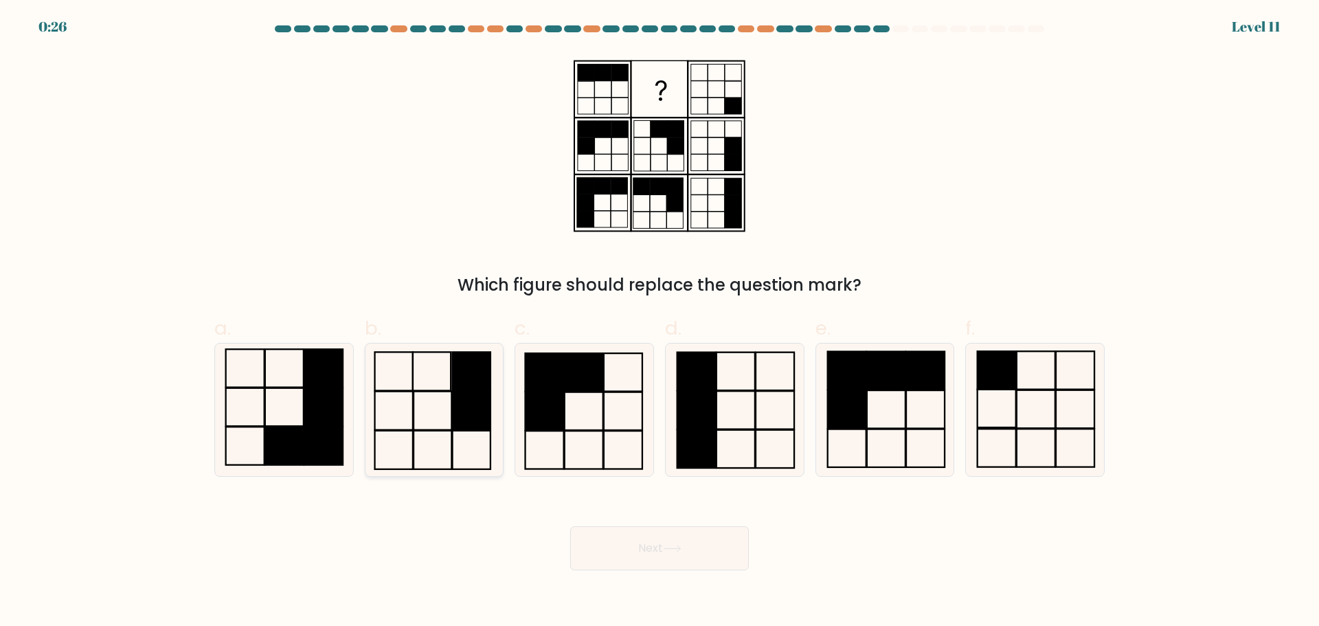
click at [486, 412] on rect at bounding box center [472, 410] width 38 height 38
click at [660, 322] on input "b." at bounding box center [660, 317] width 1 height 9
radio input "true"
click at [651, 539] on button "Next" at bounding box center [659, 548] width 179 height 44
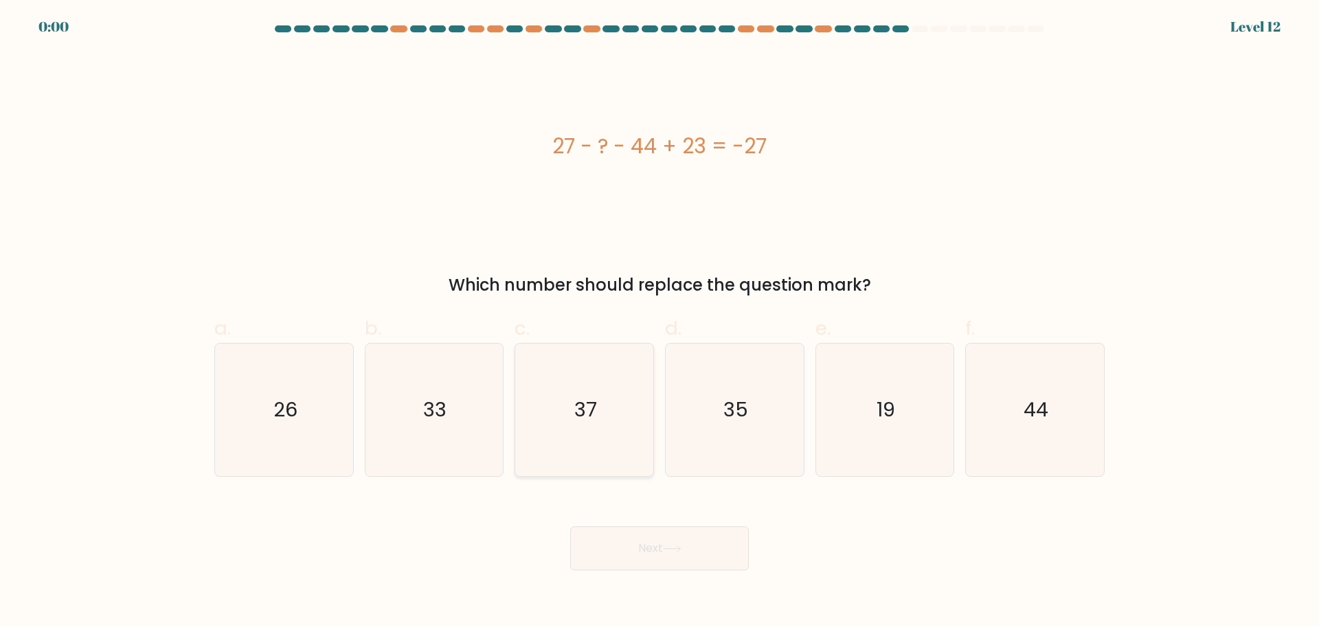
click at [546, 405] on icon "37" at bounding box center [584, 410] width 133 height 133
click at [660, 322] on input "c. 37" at bounding box center [660, 317] width 1 height 9
radio input "true"
click at [614, 556] on div "Next" at bounding box center [659, 531] width 907 height 77
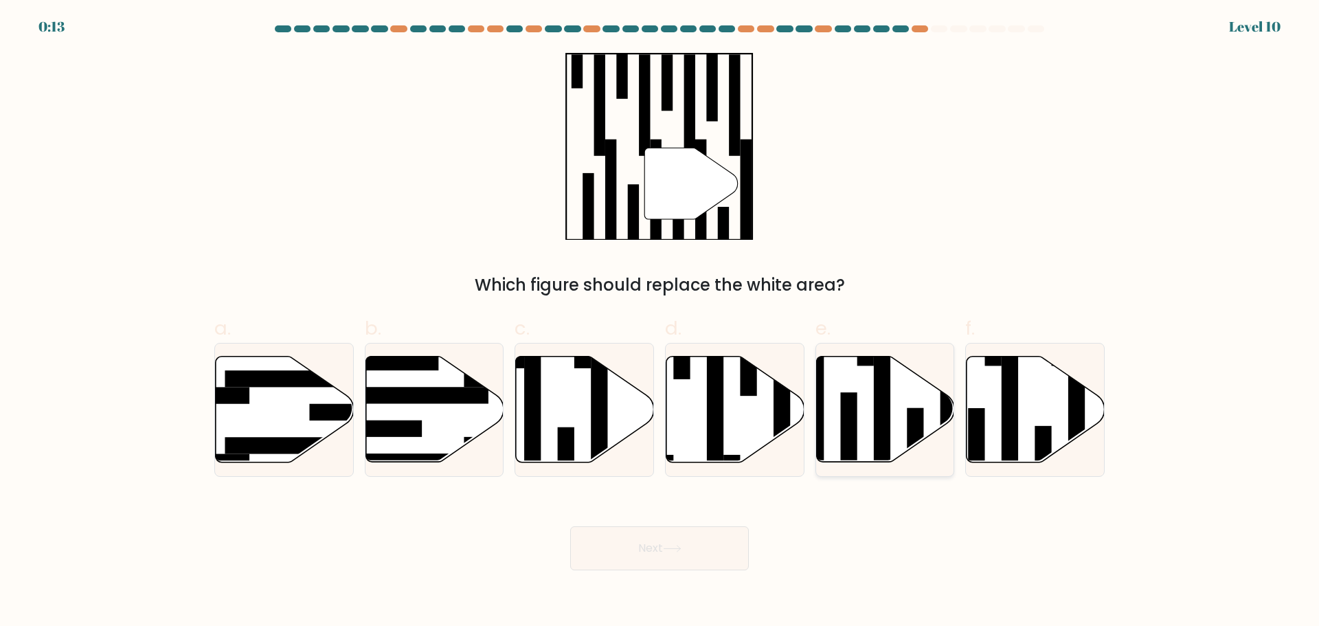
click at [904, 387] on icon at bounding box center [885, 409] width 138 height 106
click at [660, 322] on input "e." at bounding box center [660, 317] width 1 height 9
radio input "true"
click at [703, 557] on button "Next" at bounding box center [659, 548] width 179 height 44
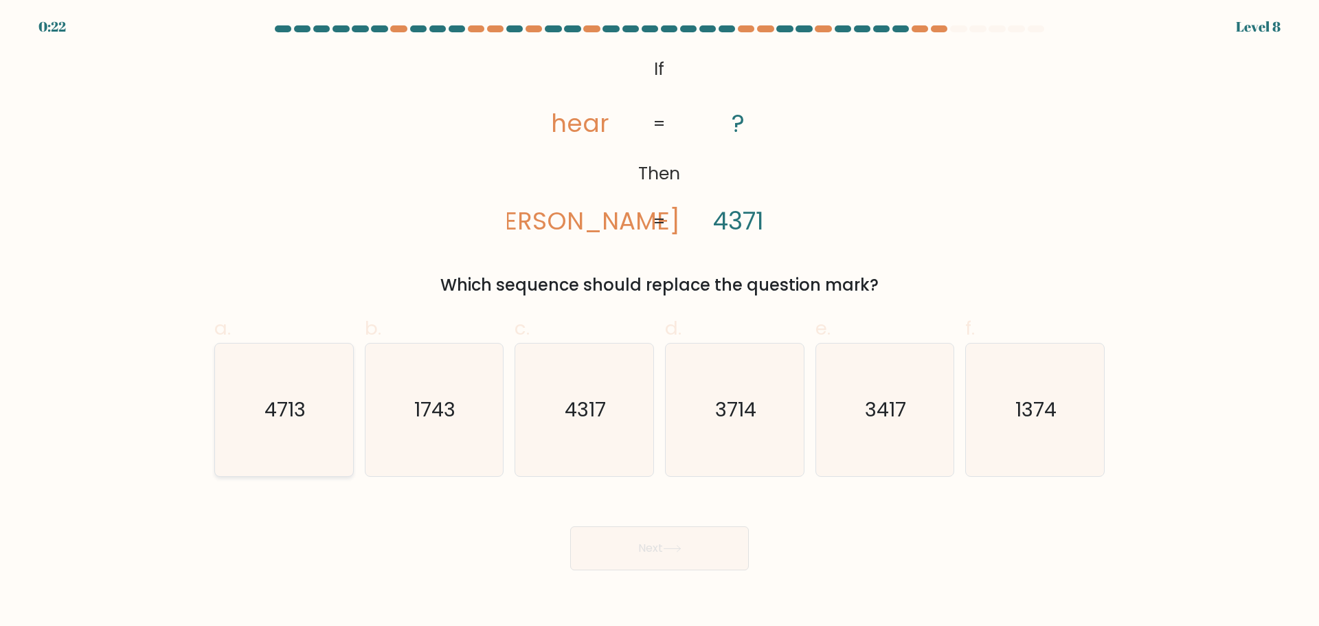
click at [320, 410] on icon "4713" at bounding box center [284, 410] width 133 height 133
click at [660, 322] on input "a. 4713" at bounding box center [660, 317] width 1 height 9
radio input "true"
click at [625, 551] on button "Next" at bounding box center [659, 548] width 179 height 44
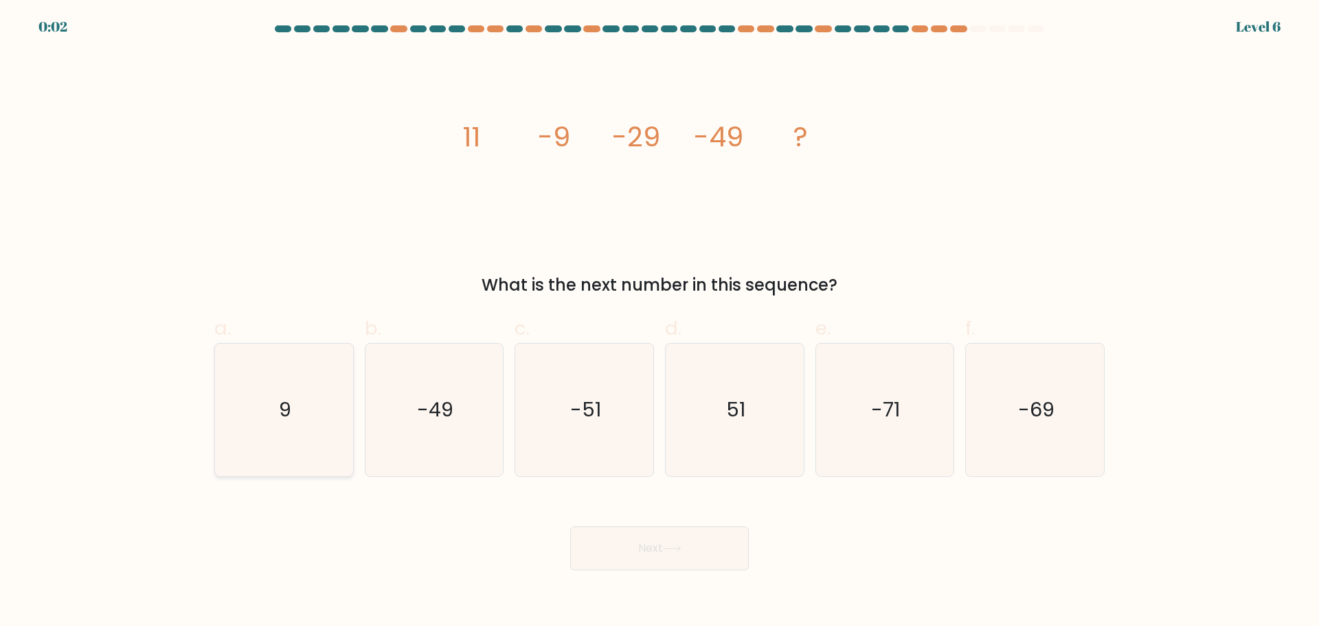
click at [322, 432] on icon "9" at bounding box center [284, 410] width 133 height 133
click at [660, 322] on input "a. 9" at bounding box center [660, 317] width 1 height 9
radio input "true"
click at [653, 547] on button "Next" at bounding box center [659, 548] width 179 height 44
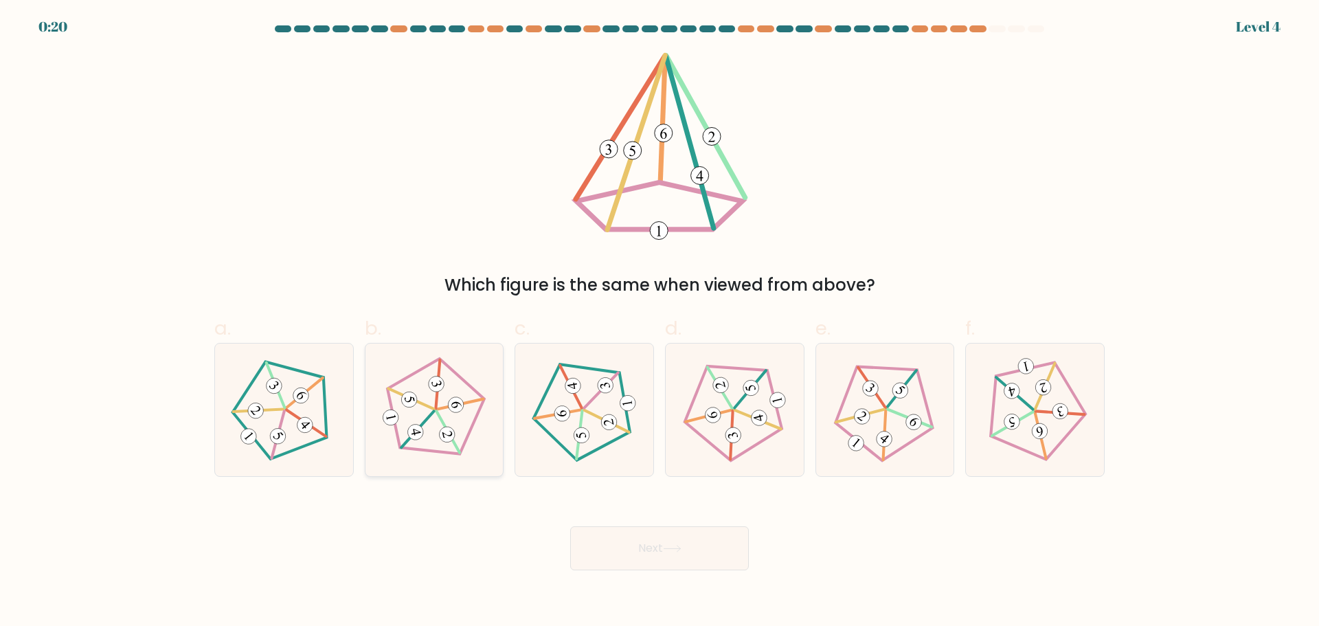
click at [465, 399] on icon at bounding box center [434, 410] width 106 height 106
click at [660, 322] on input "b." at bounding box center [660, 317] width 1 height 9
radio input "true"
click at [662, 543] on button "Next" at bounding box center [659, 548] width 179 height 44
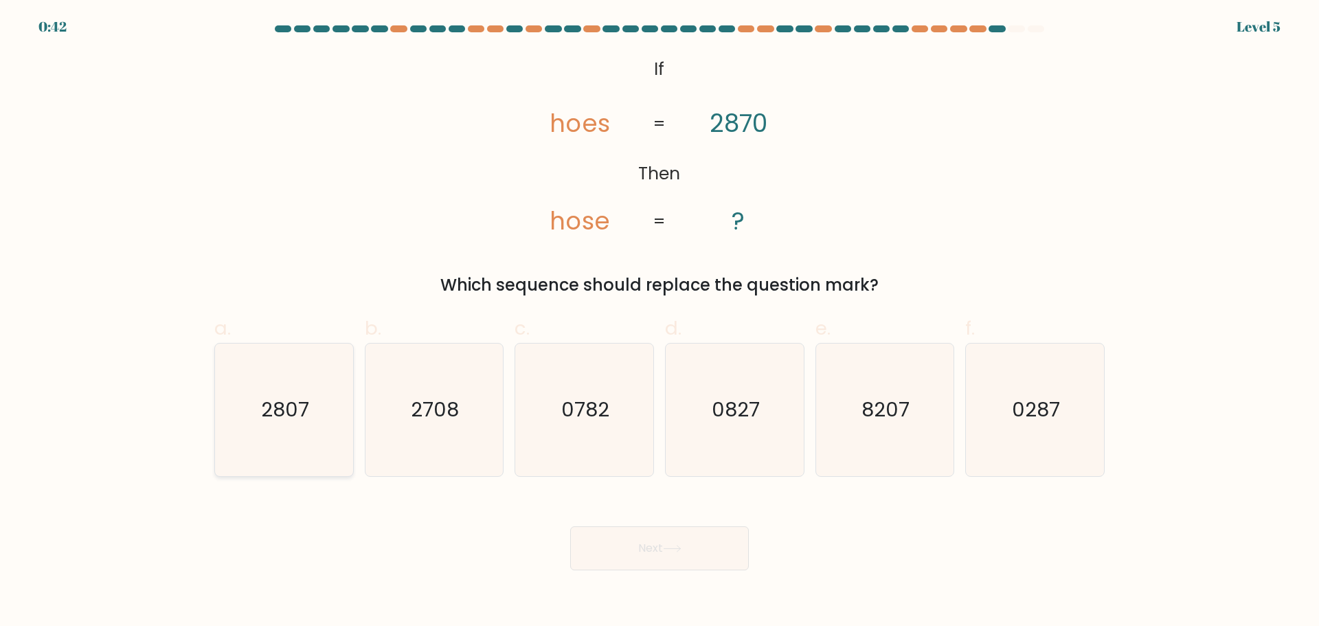
click at [344, 401] on icon "2807" at bounding box center [284, 410] width 133 height 133
click at [660, 322] on input "a. 2807" at bounding box center [660, 317] width 1 height 9
radio input "true"
click at [615, 531] on button "Next" at bounding box center [659, 548] width 179 height 44
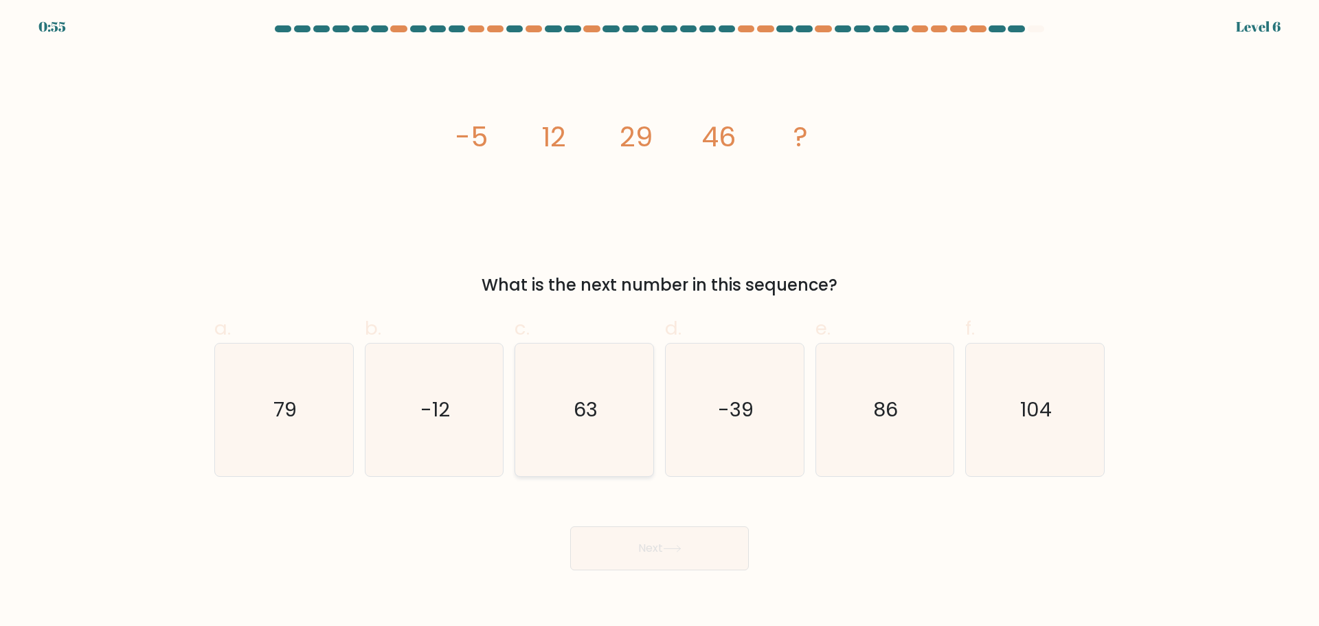
click at [582, 410] on text "63" at bounding box center [586, 409] width 24 height 27
click at [660, 322] on input "c. 63" at bounding box center [660, 317] width 1 height 9
radio input "true"
click at [675, 546] on icon at bounding box center [672, 549] width 19 height 8
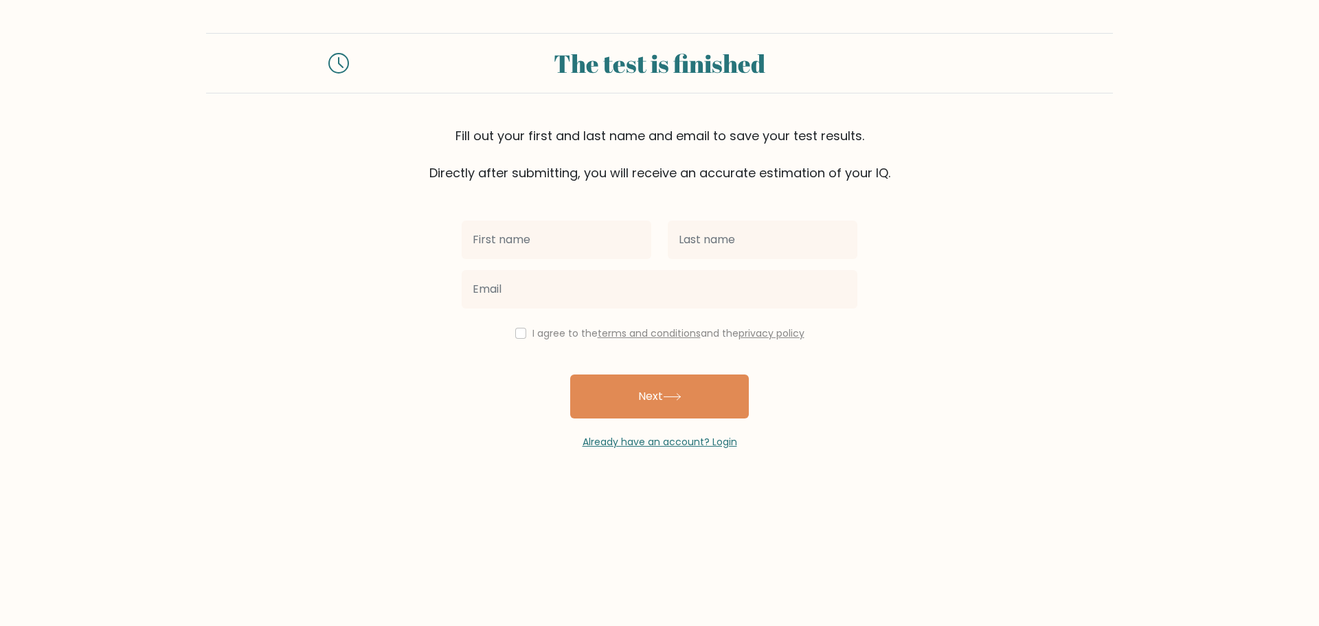
click at [552, 241] on input "text" at bounding box center [557, 240] width 190 height 38
type input "[PERSON_NAME]"
click at [678, 242] on input "text" at bounding box center [763, 240] width 190 height 38
type input "zaid"
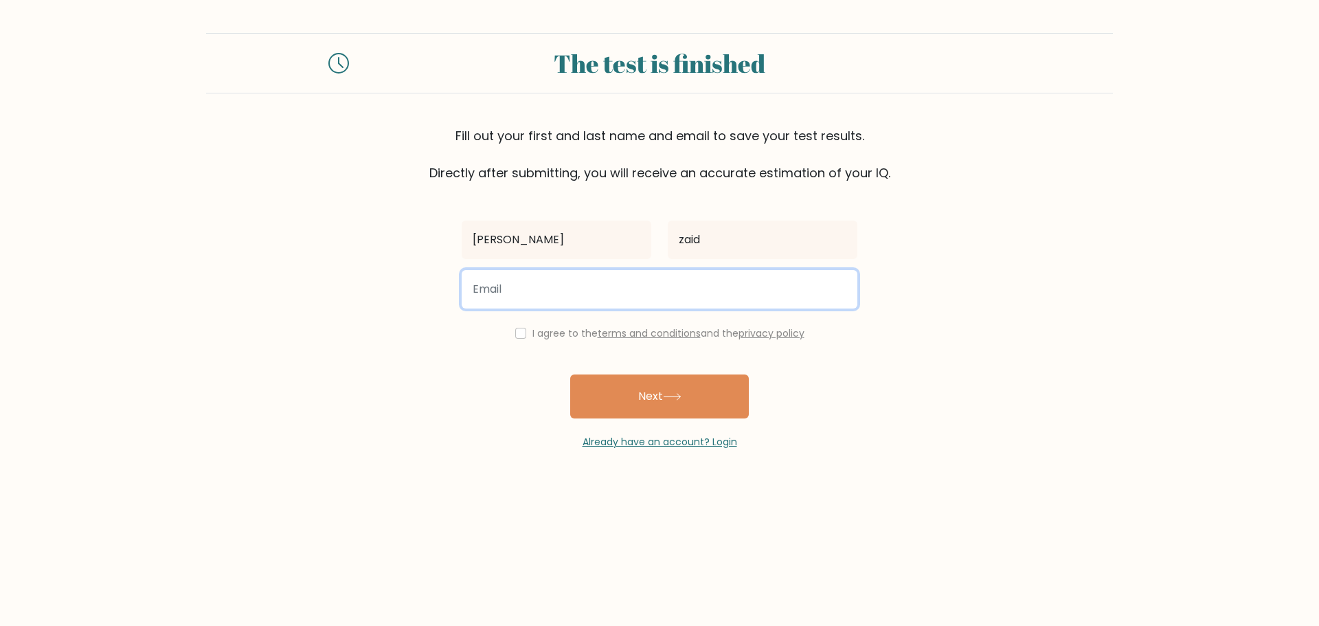
click at [558, 287] on input "email" at bounding box center [660, 289] width 396 height 38
type input "[EMAIL_ADDRESS][DOMAIN_NAME]"
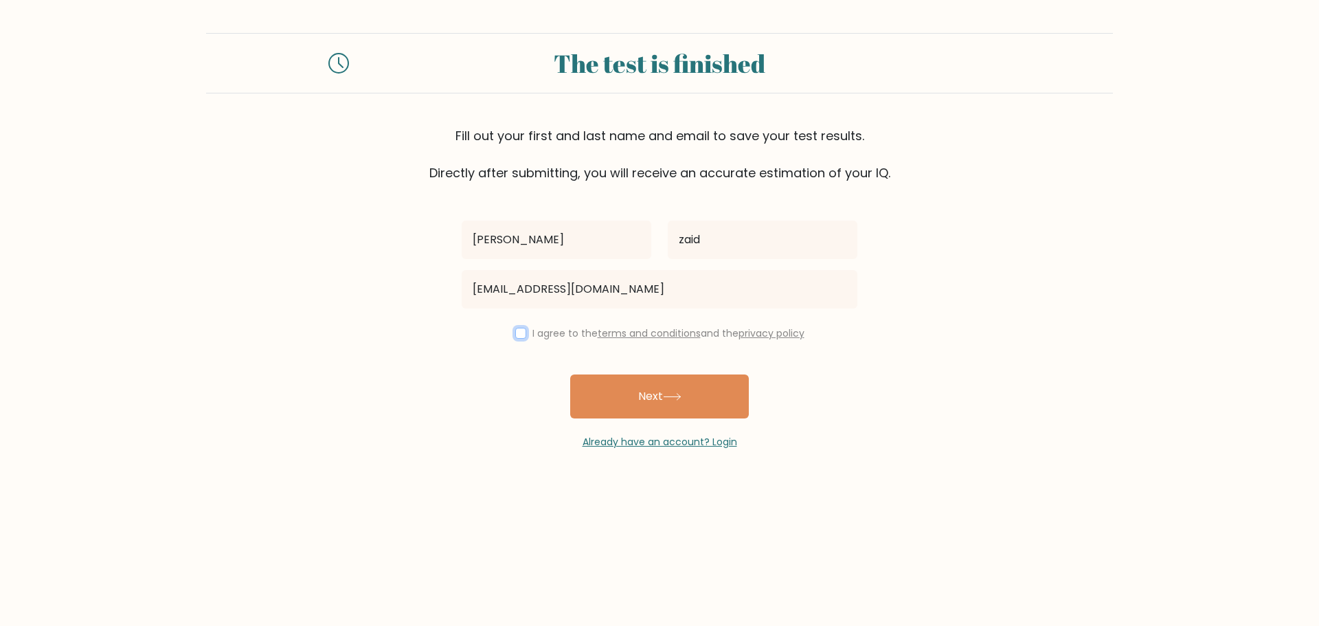
click at [515, 334] on input "checkbox" at bounding box center [520, 333] width 11 height 11
checkbox input "true"
click at [671, 394] on icon at bounding box center [672, 397] width 19 height 8
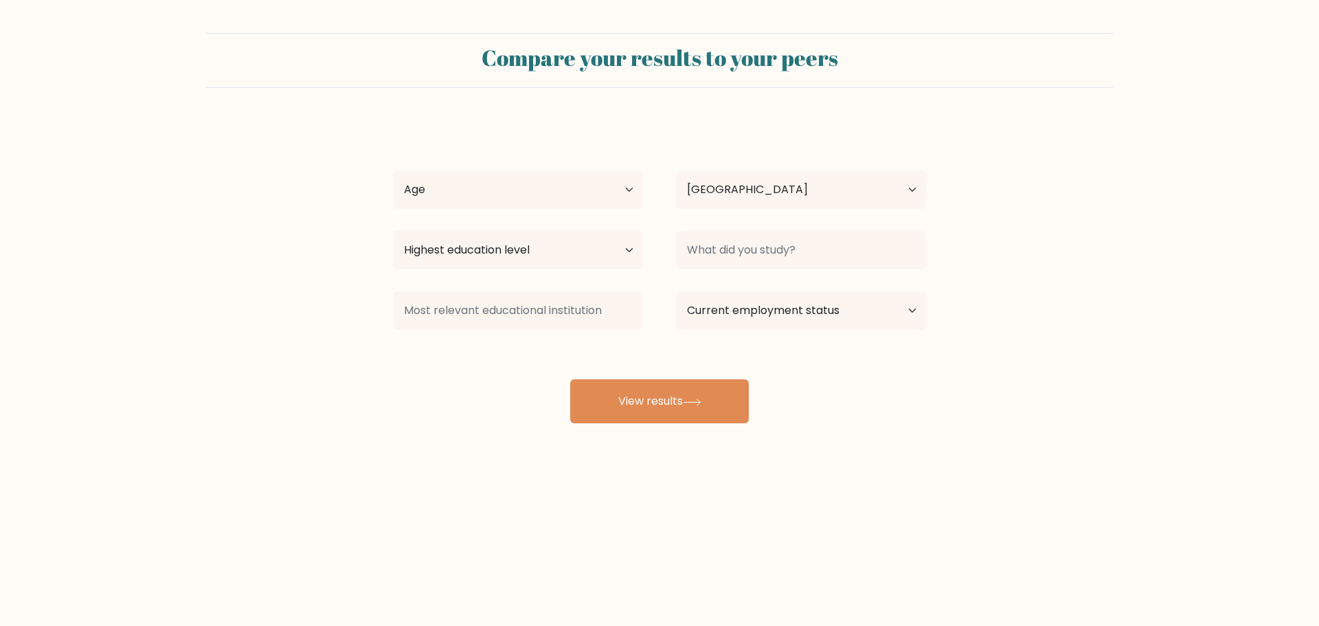
select select "IQ"
click at [596, 195] on select "Age Under [DEMOGRAPHIC_DATA] [DEMOGRAPHIC_DATA] [DEMOGRAPHIC_DATA] [DEMOGRAPHIC…" at bounding box center [518, 189] width 250 height 38
select select "18_24"
click at [393, 170] on select "Age Under [DEMOGRAPHIC_DATA] [DEMOGRAPHIC_DATA] [DEMOGRAPHIC_DATA] [DEMOGRAPHIC…" at bounding box center [518, 189] width 250 height 38
click at [511, 247] on select "Highest education level No schooling Primary Lower Secondary Upper Secondary Oc…" at bounding box center [518, 250] width 250 height 38
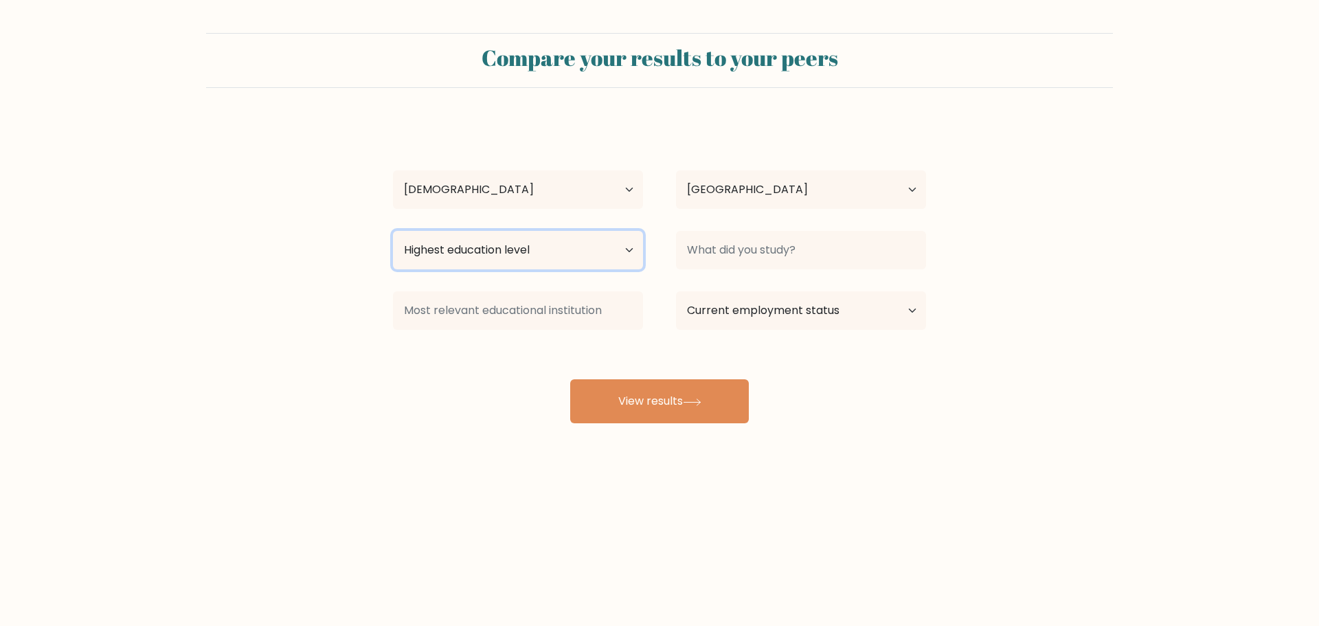
select select "bachelors_degree"
click at [393, 231] on select "Highest education level No schooling Primary Lower Secondary Upper Secondary Oc…" at bounding box center [518, 250] width 250 height 38
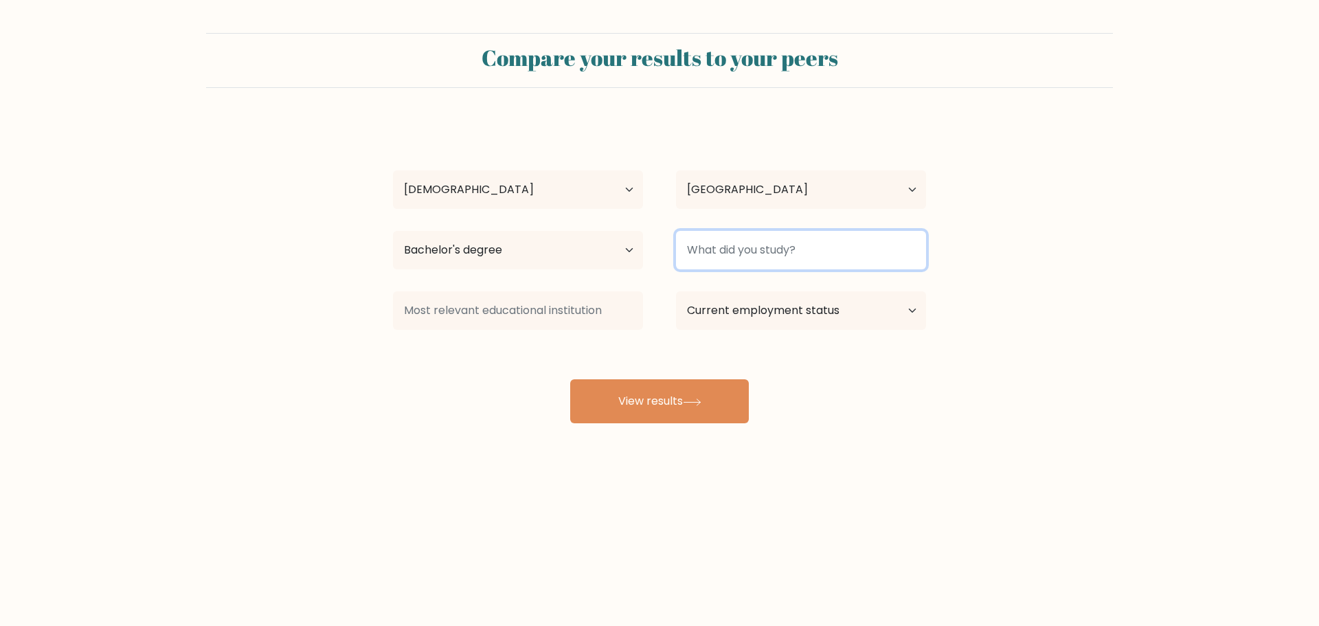
click at [735, 242] on input at bounding box center [801, 250] width 250 height 38
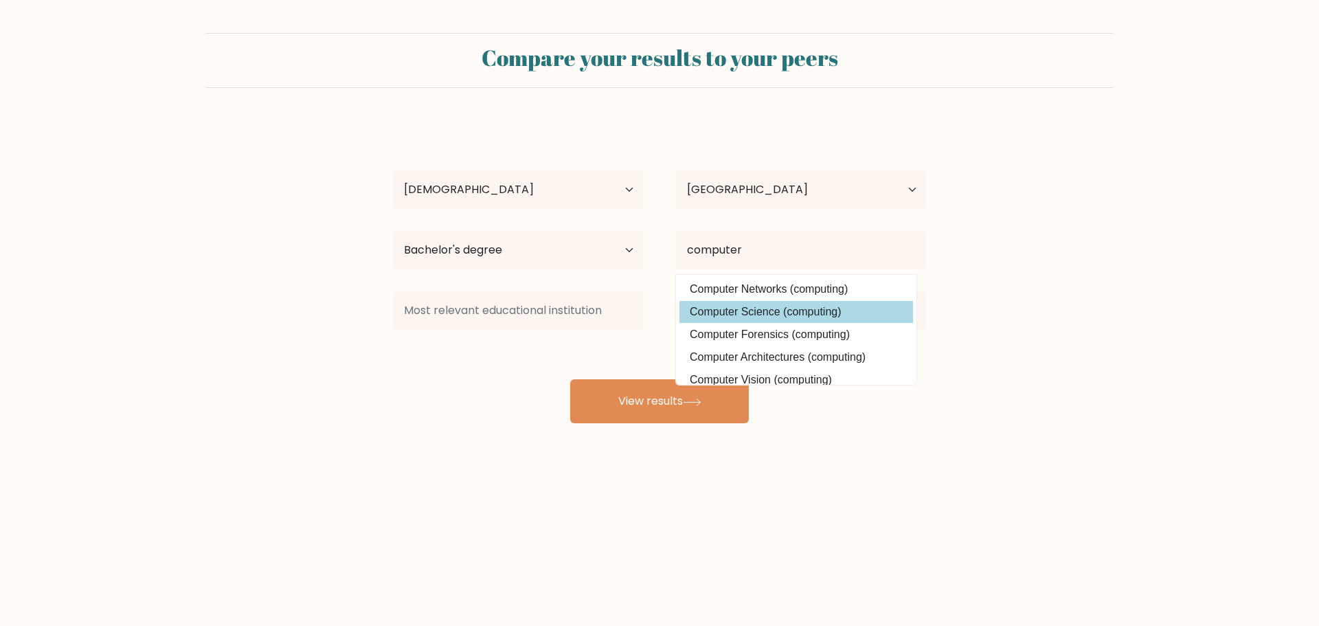
click at [754, 305] on option "Computer Science (computing)" at bounding box center [797, 312] width 234 height 22
type input "Computer Science"
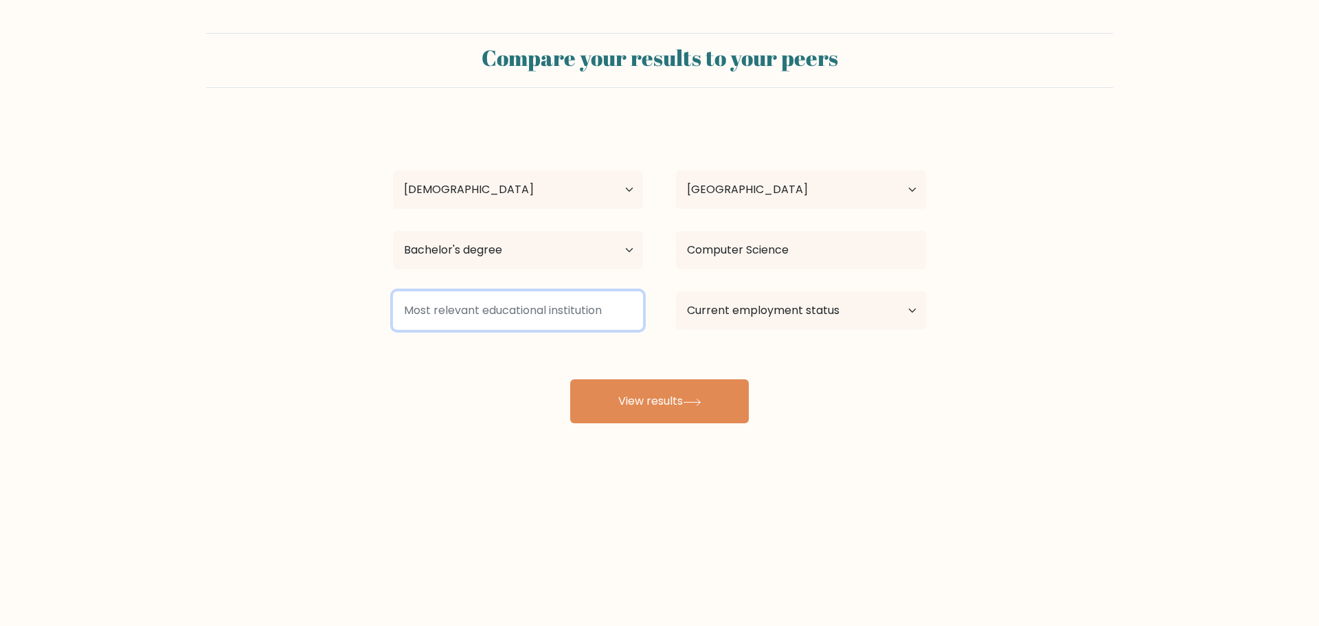
click at [501, 307] on input at bounding box center [518, 310] width 250 height 38
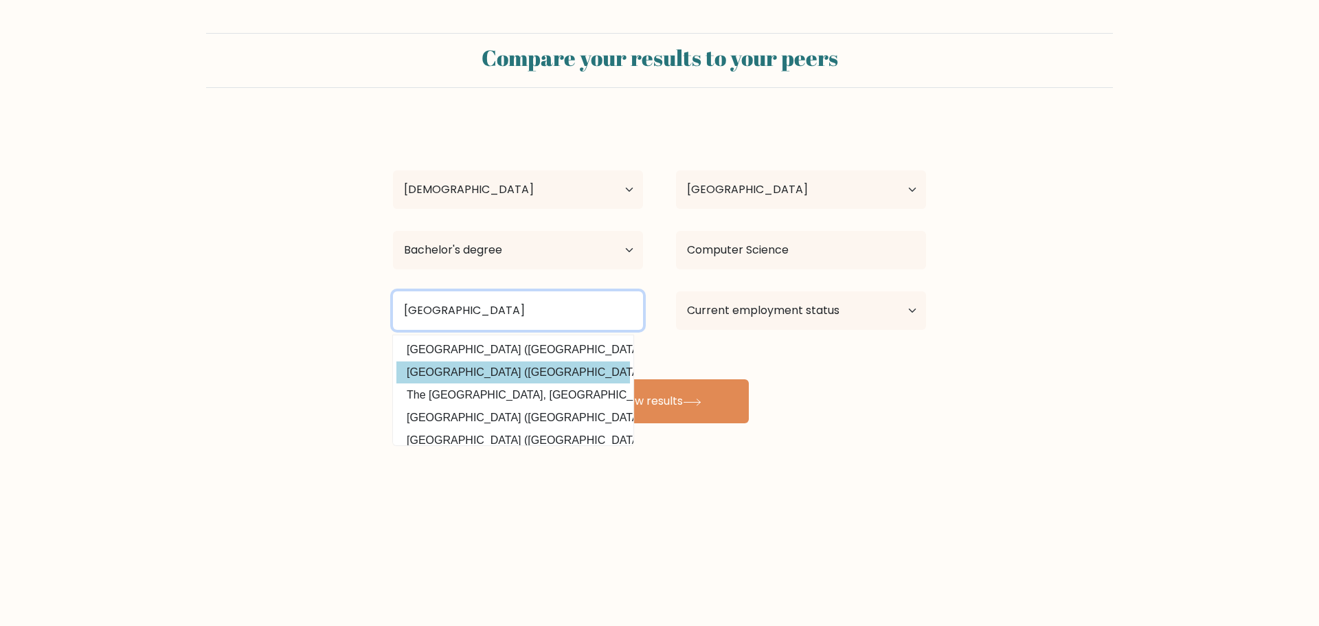
type input "iraq"
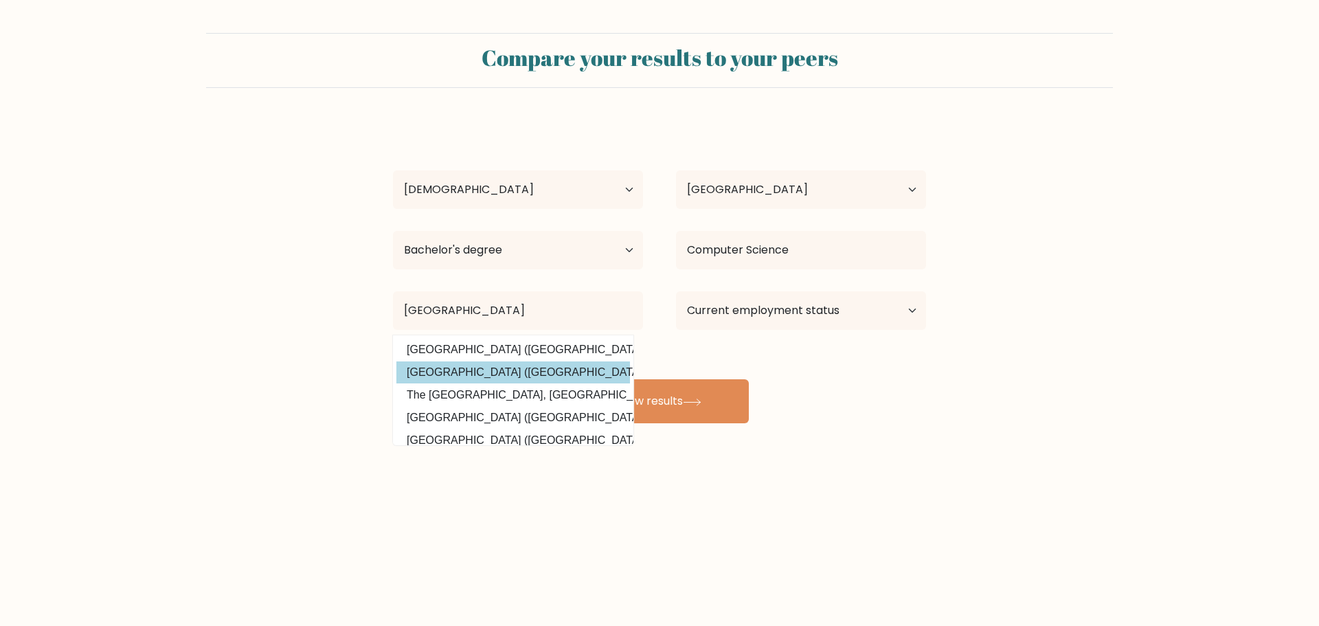
click at [510, 372] on div "Mohammed zaid Age Under 18 years old 18-24 years old 25-34 years old 35-44 year…" at bounding box center [660, 272] width 550 height 302
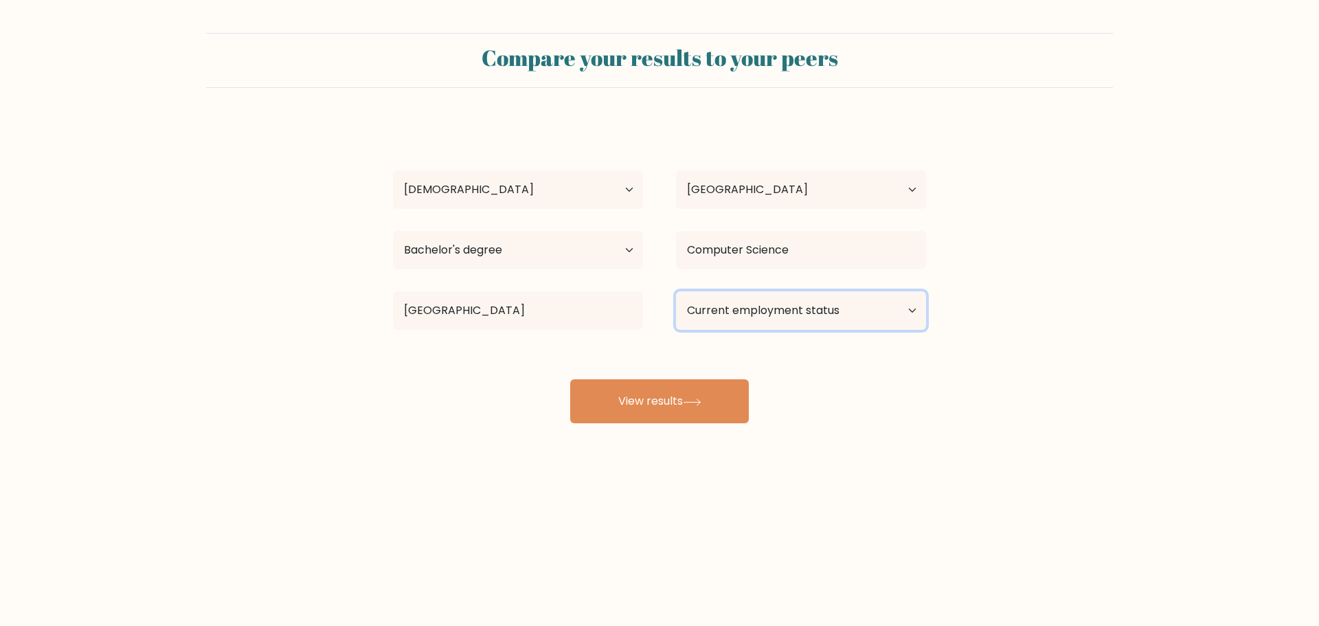
click at [743, 322] on select "Current employment status Employed Student Retired Other / prefer not to answer" at bounding box center [801, 310] width 250 height 38
select select "other"
click at [676, 291] on select "Current employment status Employed Student Retired Other / prefer not to answer" at bounding box center [801, 310] width 250 height 38
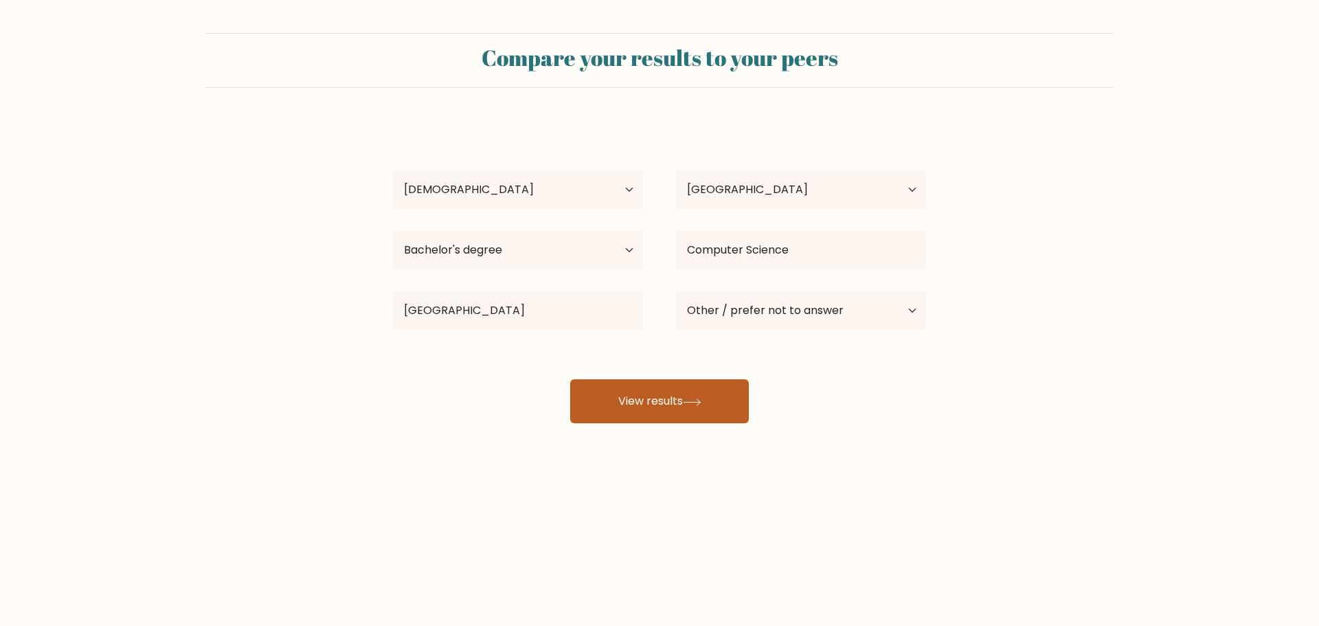
click at [671, 407] on button "View results" at bounding box center [659, 401] width 179 height 44
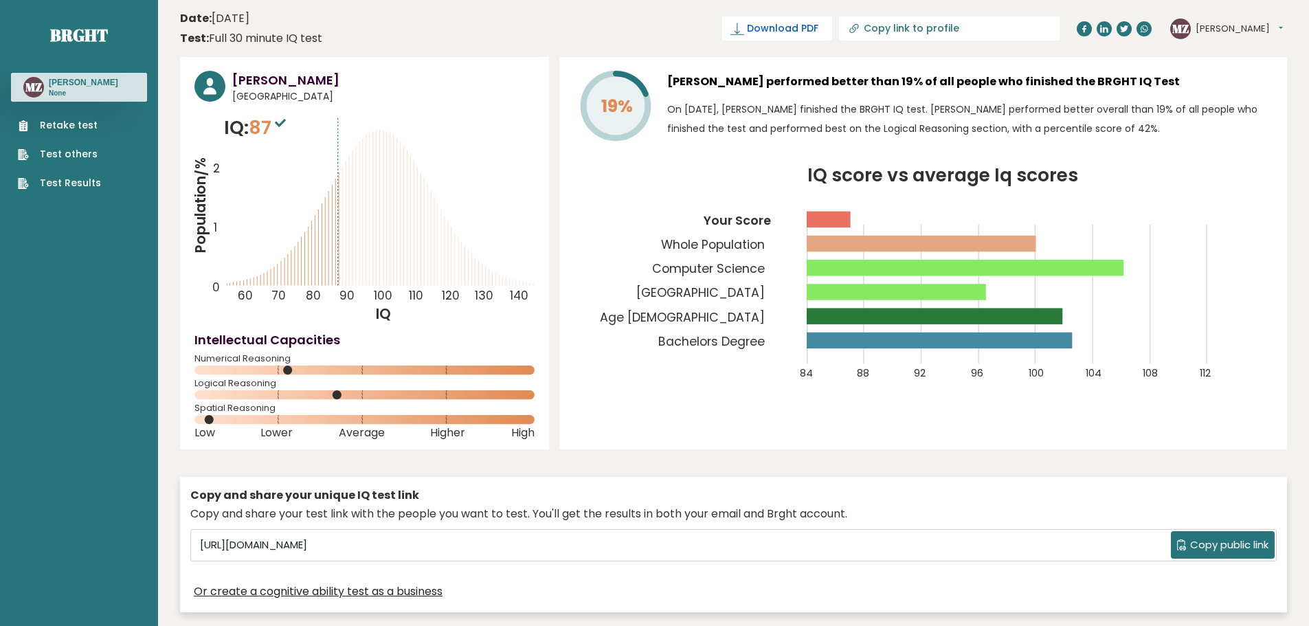
click at [818, 27] on span "Download PDF" at bounding box center [782, 28] width 71 height 14
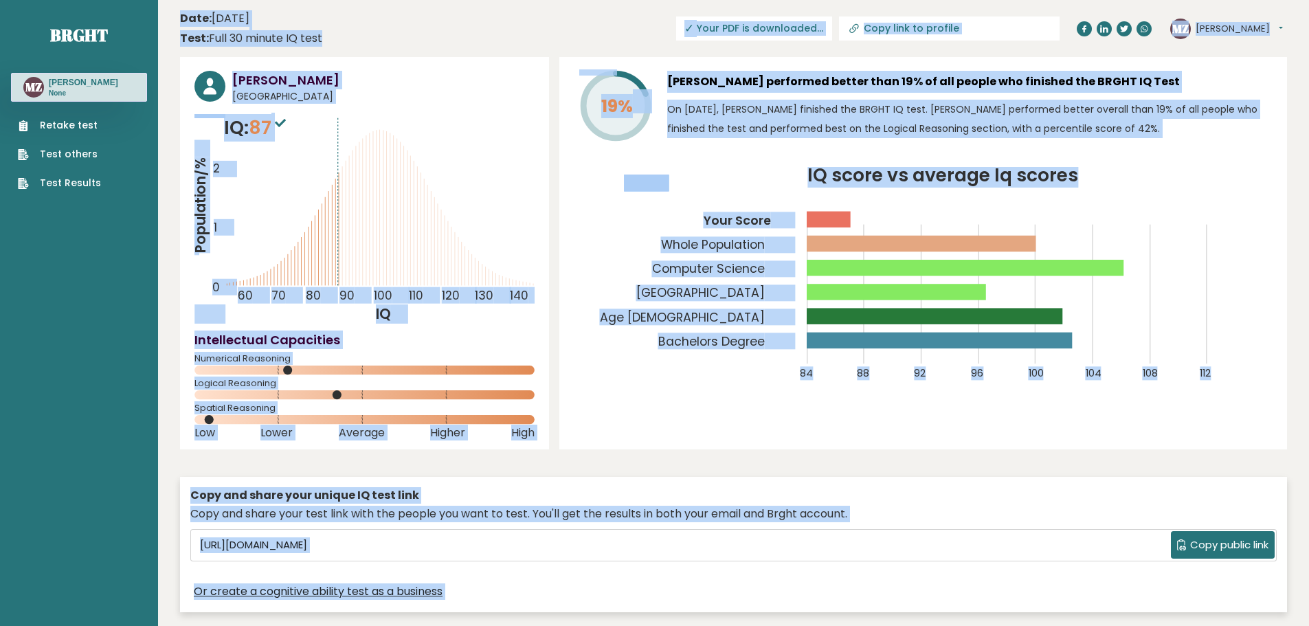
drag, startPoint x: 1219, startPoint y: 413, endPoint x: 179, endPoint y: 15, distance: 1113.2
click at [1265, 171] on icon "IQ score vs average Iq scores 84 88 92 96 100 104 108 112 Your Score Whole Popu…" at bounding box center [923, 282] width 699 height 230
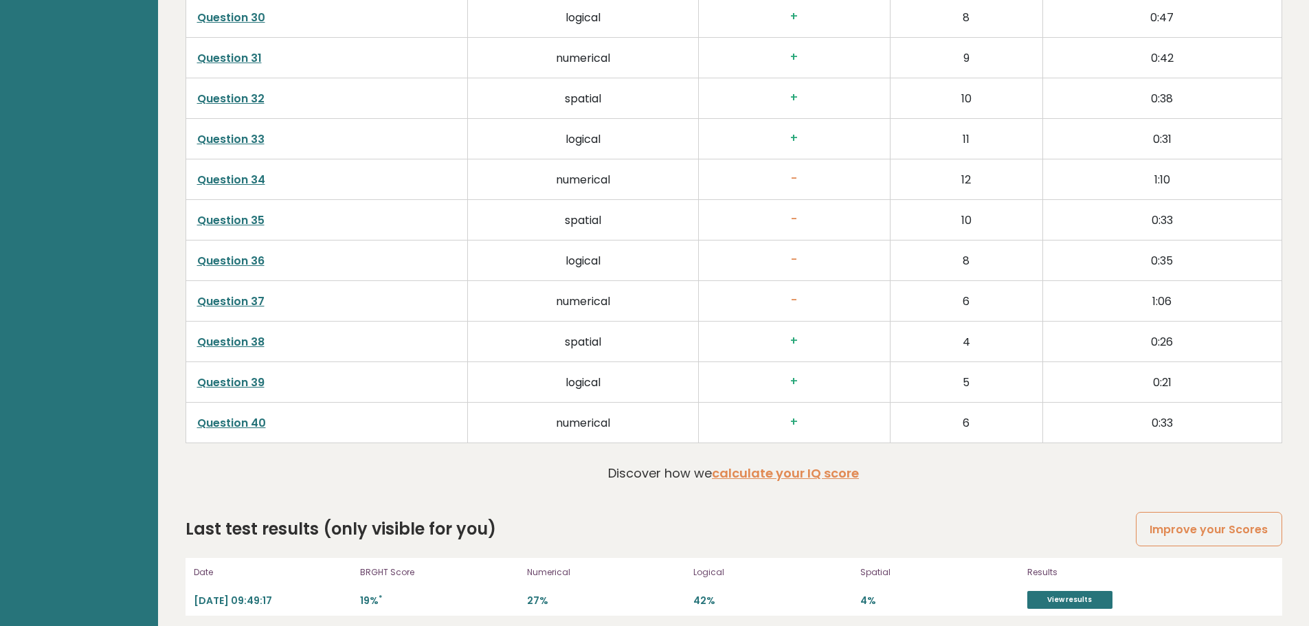
scroll to position [3537, 0]
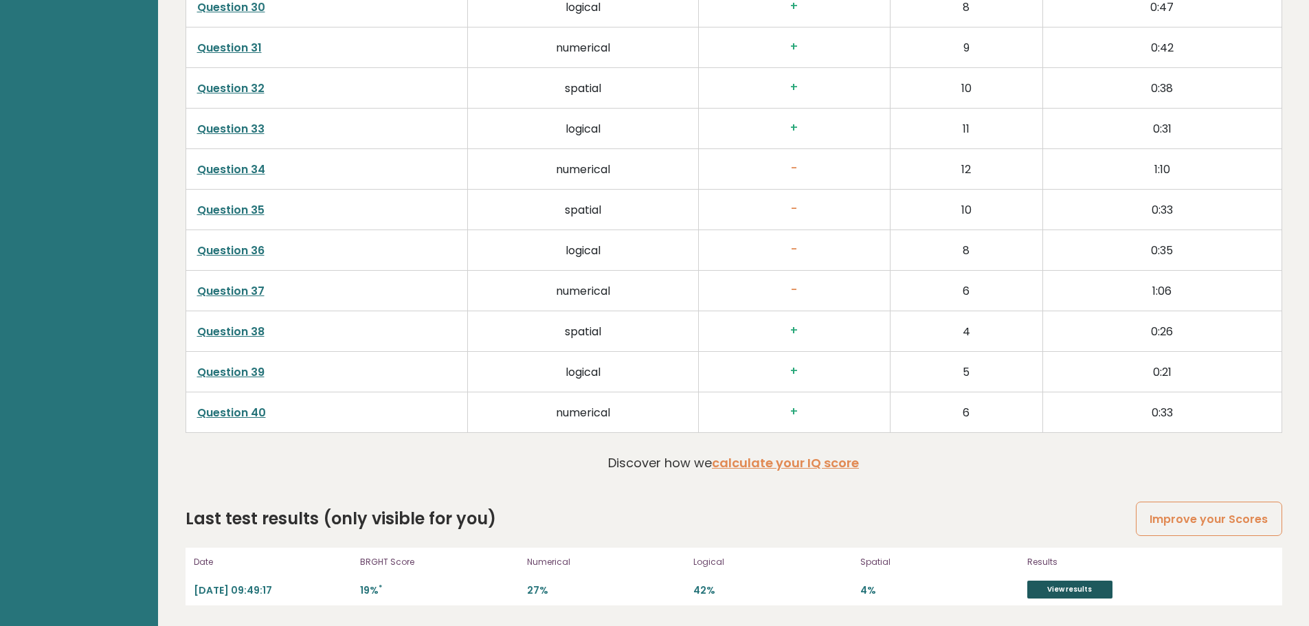
click at [1071, 584] on link "View results" at bounding box center [1069, 590] width 85 height 18
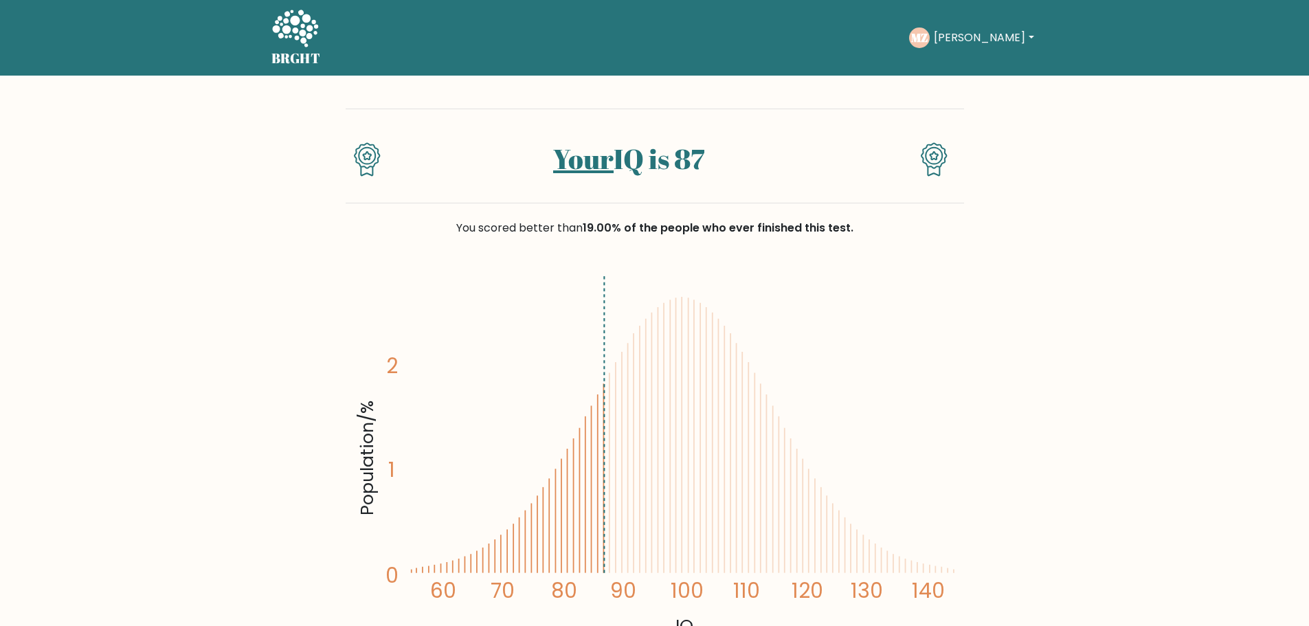
drag, startPoint x: 906, startPoint y: 376, endPoint x: 496, endPoint y: 157, distance: 464.2
click at [949, 38] on button "Mohammed" at bounding box center [984, 38] width 108 height 18
click at [943, 63] on link "Dashboard" at bounding box center [964, 67] width 109 height 22
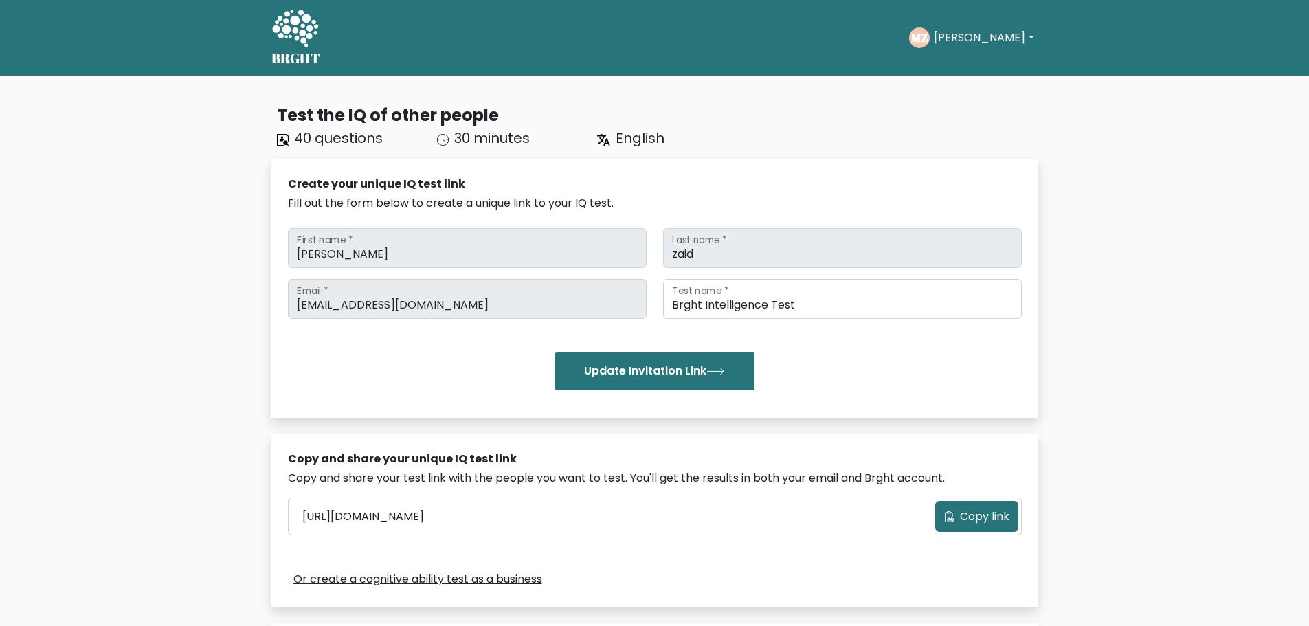
click at [928, 41] on text "MZ" at bounding box center [919, 38] width 16 height 16
click at [959, 38] on button "[PERSON_NAME]" at bounding box center [984, 38] width 108 height 18
click at [950, 94] on link "Profile" at bounding box center [964, 89] width 109 height 22
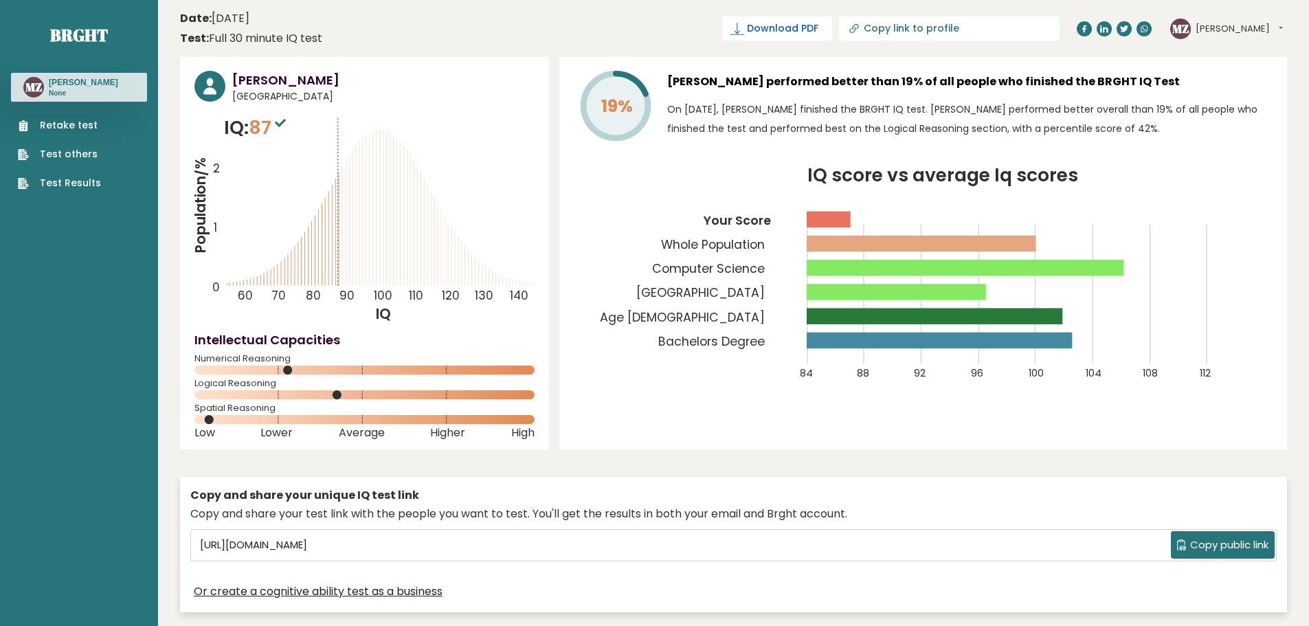
click at [818, 30] on span "Download PDF" at bounding box center [782, 28] width 71 height 14
click at [1266, 26] on div "MZ Mohammed Dashboard Profile Settings Logout" at bounding box center [1228, 28] width 117 height 27
click at [1264, 25] on button "Mohammed" at bounding box center [1239, 29] width 87 height 14
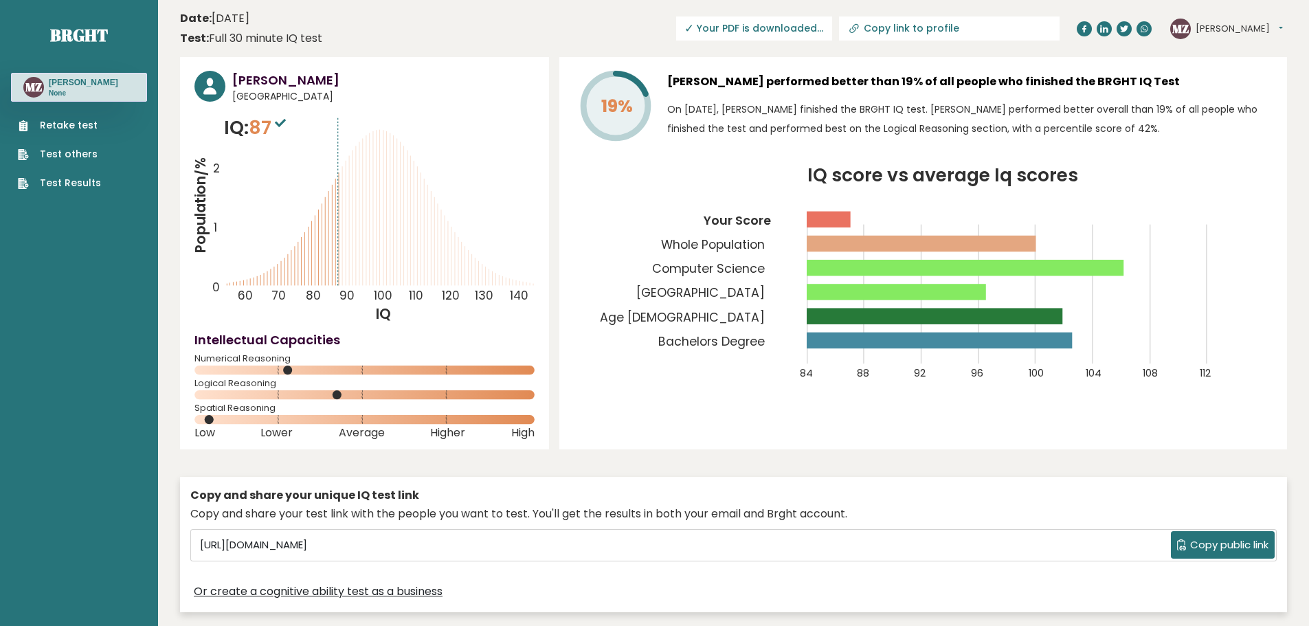
click at [73, 183] on link "Test Results" at bounding box center [59, 183] width 83 height 14
click at [1265, 31] on button "Mohammed" at bounding box center [1239, 29] width 87 height 14
click at [1228, 108] on link "Logout" at bounding box center [1231, 107] width 70 height 19
